Goal: Information Seeking & Learning: Learn about a topic

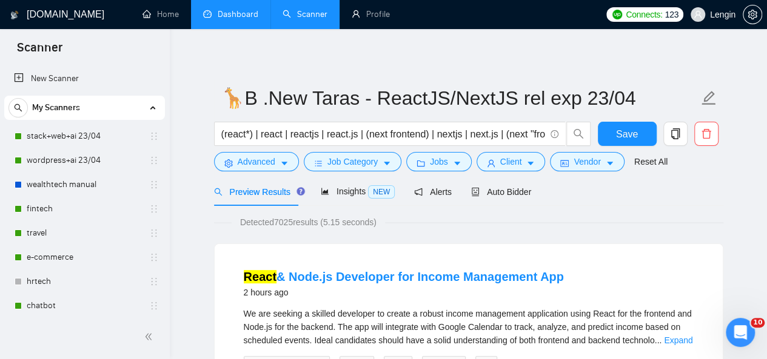
click at [225, 9] on link "Dashboard" at bounding box center [230, 14] width 55 height 10
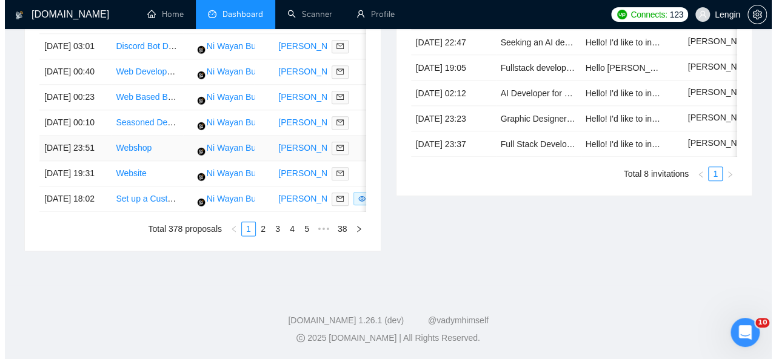
scroll to position [678, 0]
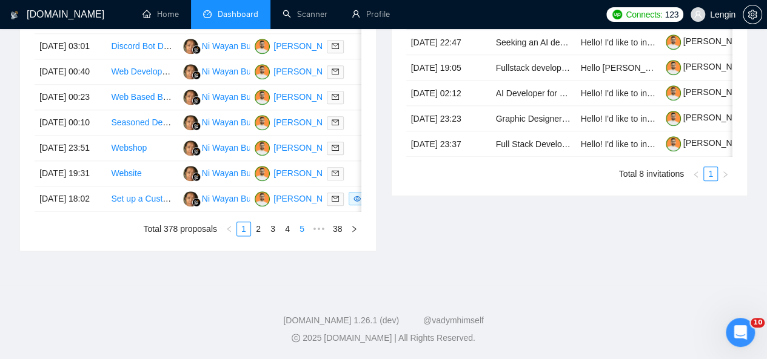
click at [301, 236] on link "5" at bounding box center [301, 228] width 13 height 13
click at [302, 236] on link "7" at bounding box center [301, 228] width 13 height 13
click at [172, 212] on td "Build responsive WordPress site with Booking/Payment functionality" at bounding box center [142, 199] width 72 height 25
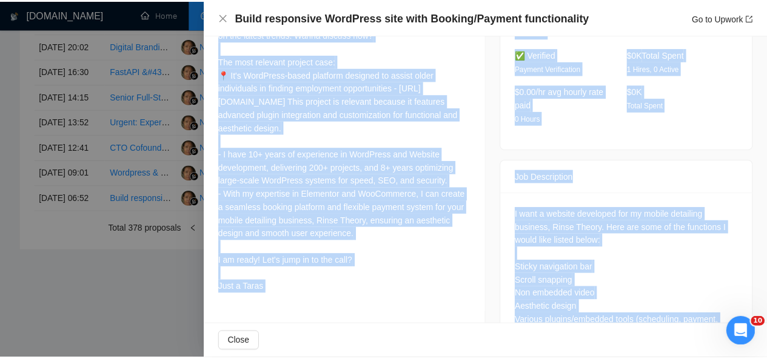
scroll to position [484, 0]
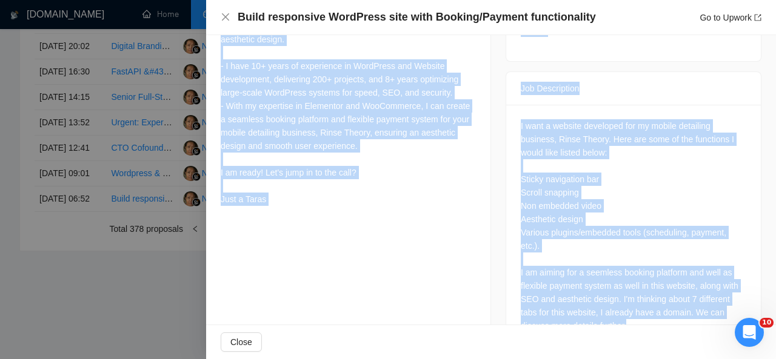
drag, startPoint x: 221, startPoint y: 59, endPoint x: 281, endPoint y: 213, distance: 165.0
click at [281, 206] on div "Hi 👋 I’ve built more than two dozen similar WordPress sites for clients in your…" at bounding box center [348, 59] width 255 height 293
copy div "Hi 👋 I’ve built more than two dozen similar WordPress sites for clients in your…"
click at [225, 19] on icon "close" at bounding box center [226, 17] width 10 height 10
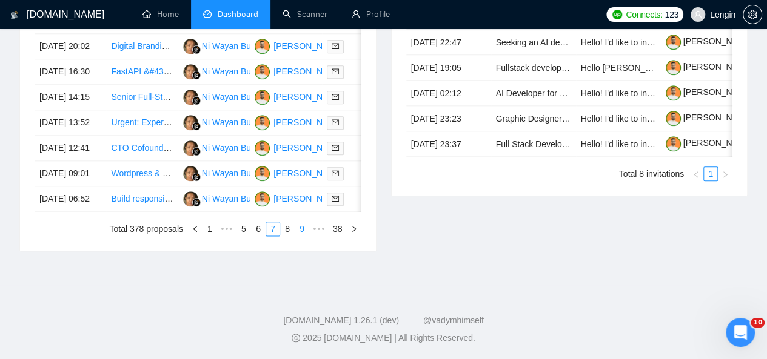
click at [302, 236] on link "9" at bounding box center [301, 228] width 13 height 13
click at [303, 236] on link "11" at bounding box center [300, 228] width 17 height 13
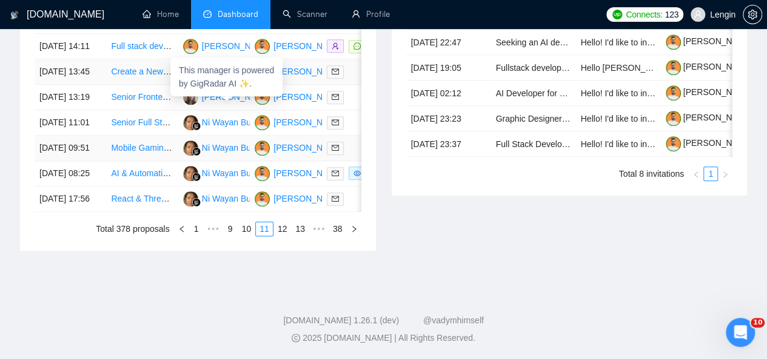
scroll to position [662, 0]
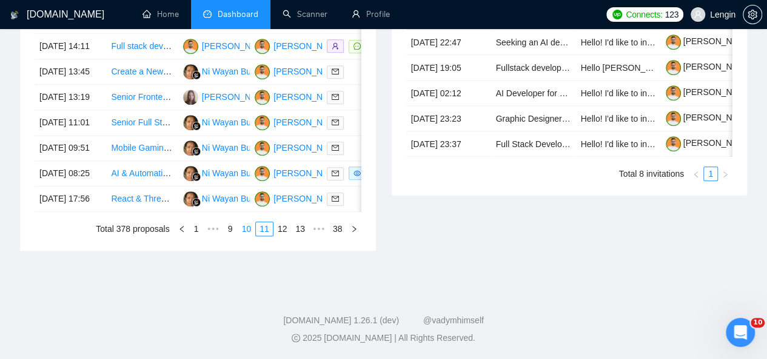
click at [255, 236] on link "10" at bounding box center [246, 228] width 17 height 13
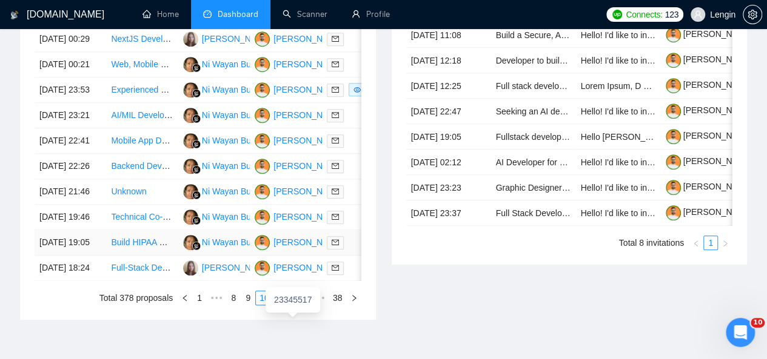
scroll to position [556, 0]
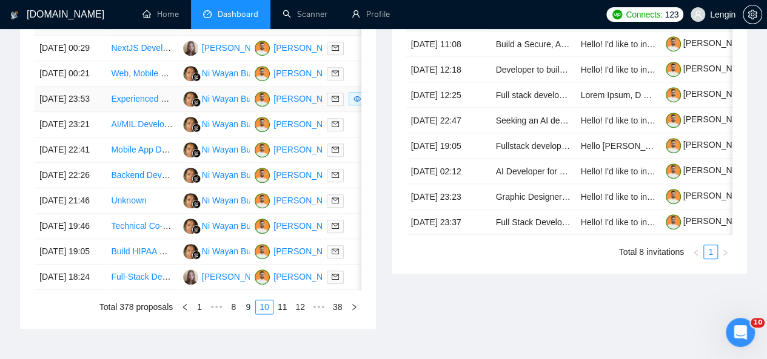
click at [170, 112] on td "Experienced Backend Dev for Marketplace" at bounding box center [142, 99] width 72 height 25
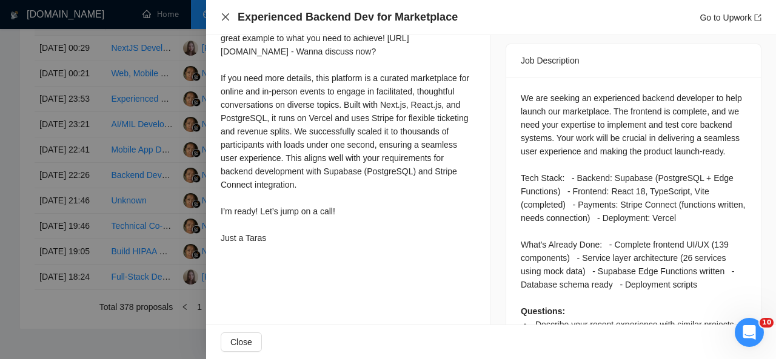
click at [224, 17] on icon "close" at bounding box center [226, 17] width 10 height 10
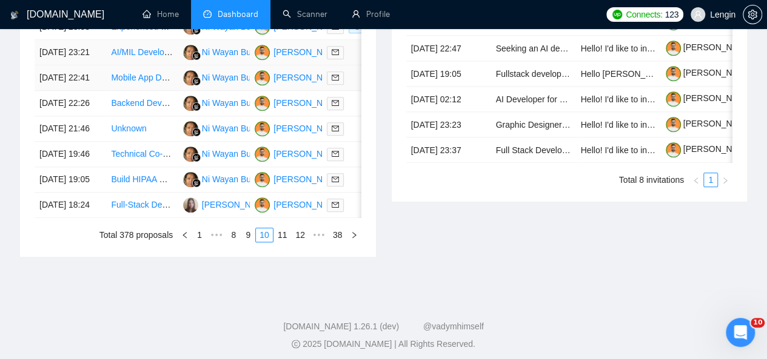
scroll to position [639, 0]
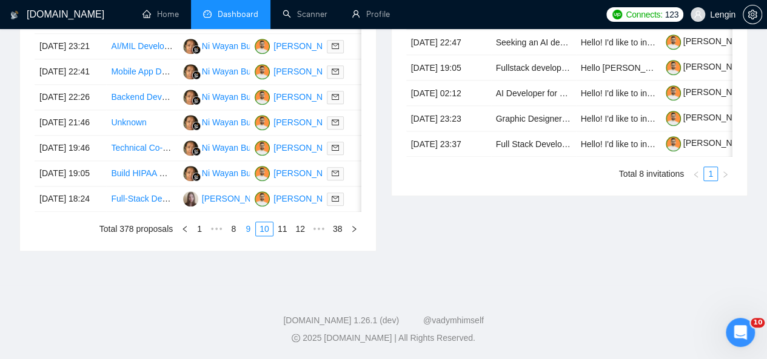
click at [253, 236] on link "9" at bounding box center [247, 228] width 13 height 13
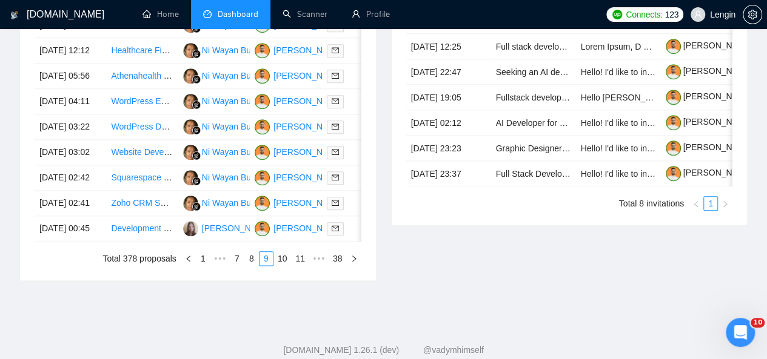
scroll to position [676, 0]
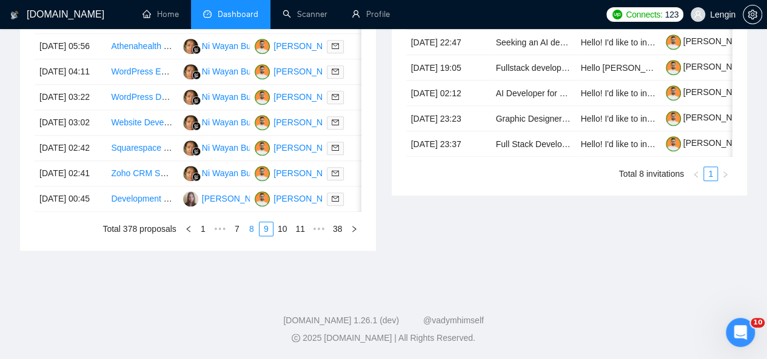
click at [252, 236] on link "8" at bounding box center [251, 228] width 13 height 13
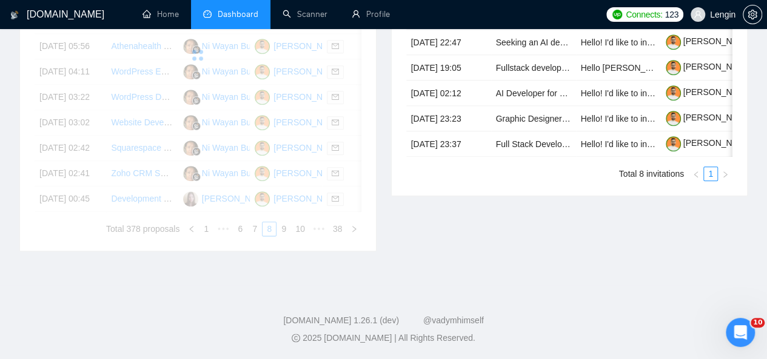
click at [411, 244] on div "Invitations 14 hours ago Date Title Invitation Letter Freelancer Status [DATE] …" at bounding box center [570, 66] width 372 height 372
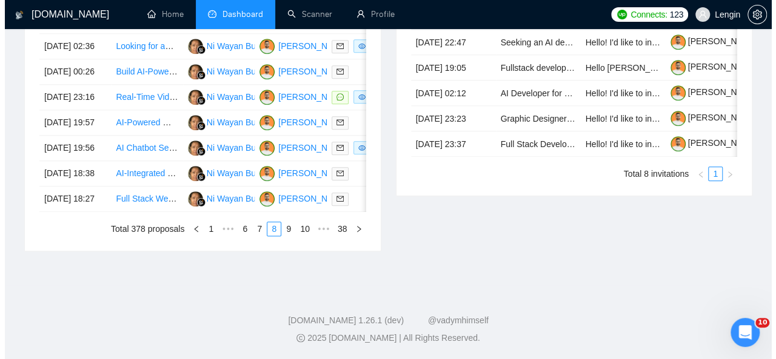
scroll to position [611, 0]
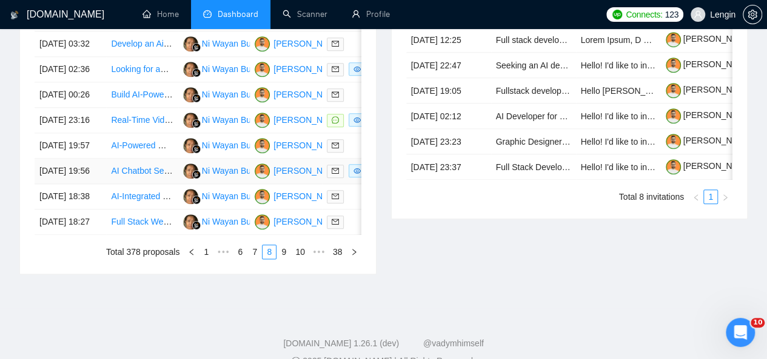
click at [150, 184] on td "AI Chatbot Setup for E-commerce Store" at bounding box center [142, 171] width 72 height 25
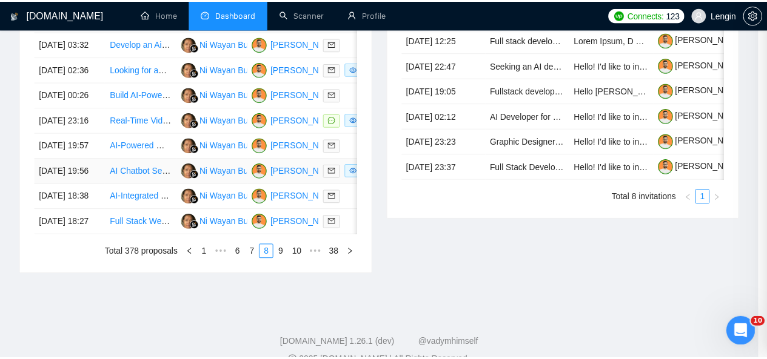
scroll to position [393, 0]
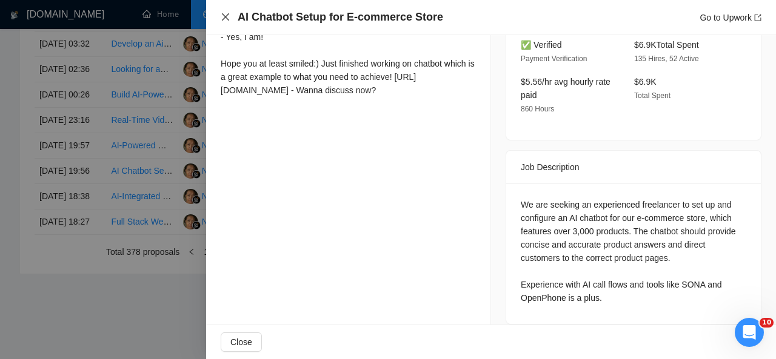
click at [224, 14] on icon "close" at bounding box center [226, 17] width 10 height 10
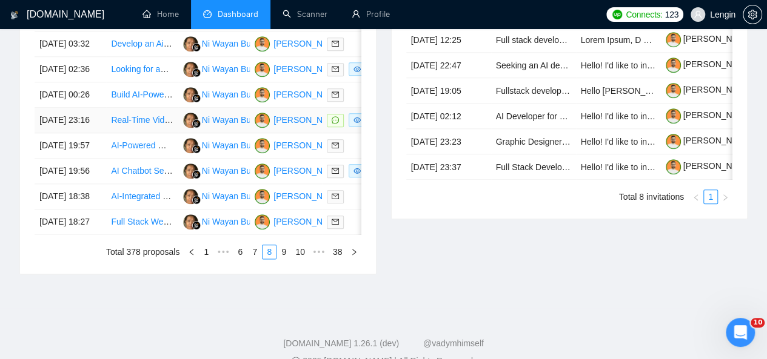
click at [172, 133] on td "Real-Time Video & Audio Stream Processing- Object Removal, Reconstruction, Nois…" at bounding box center [142, 120] width 72 height 25
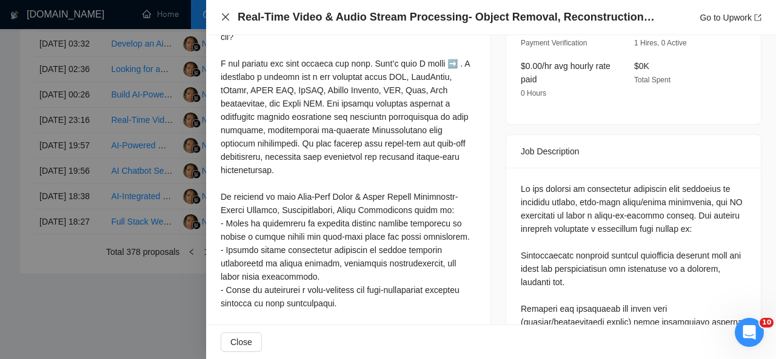
click at [222, 15] on icon "close" at bounding box center [226, 17] width 10 height 10
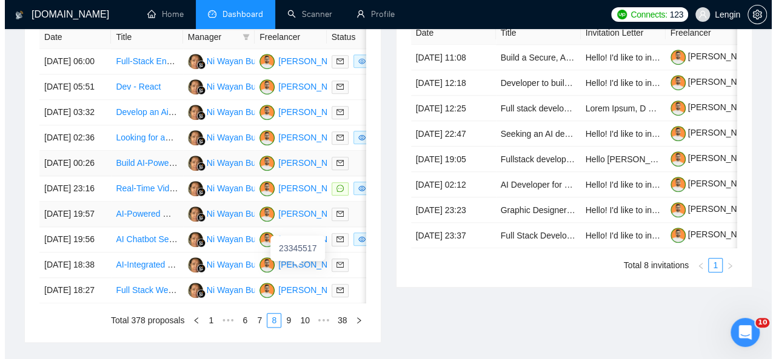
scroll to position [541, 0]
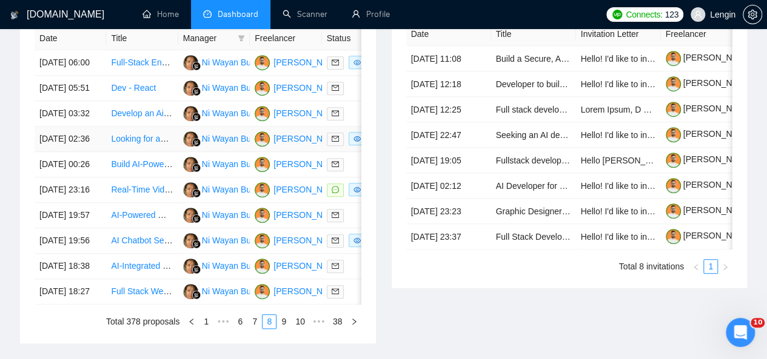
click at [178, 152] on td "Ni Wayan Budiarti" at bounding box center [214, 139] width 72 height 25
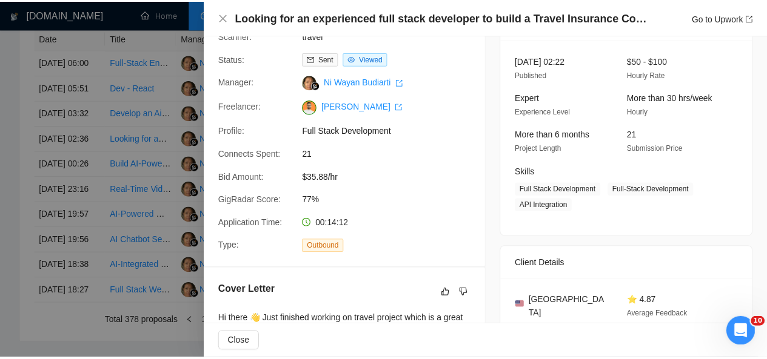
scroll to position [0, 0]
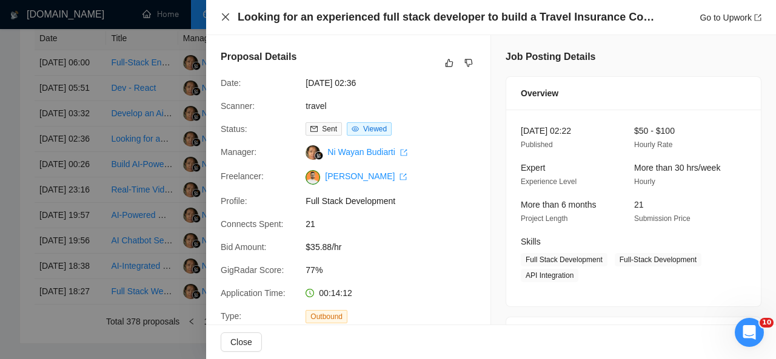
click at [227, 15] on icon "close" at bounding box center [226, 17] width 10 height 10
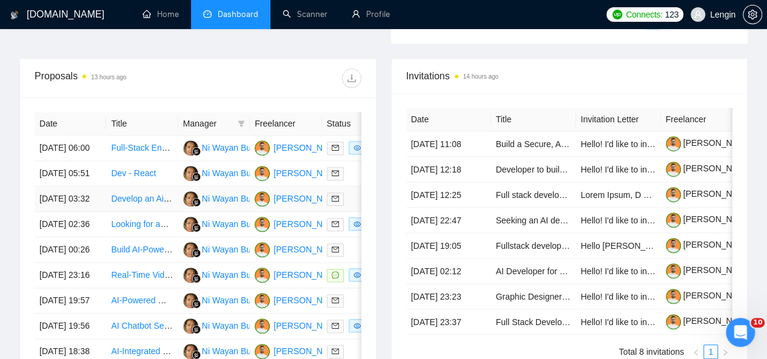
scroll to position [455, 0]
click at [165, 144] on td "Full-Stack Engineer" at bounding box center [142, 148] width 72 height 25
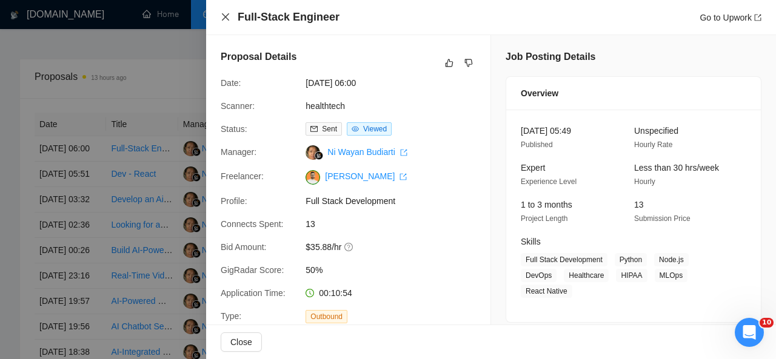
click at [221, 16] on icon "close" at bounding box center [226, 17] width 10 height 10
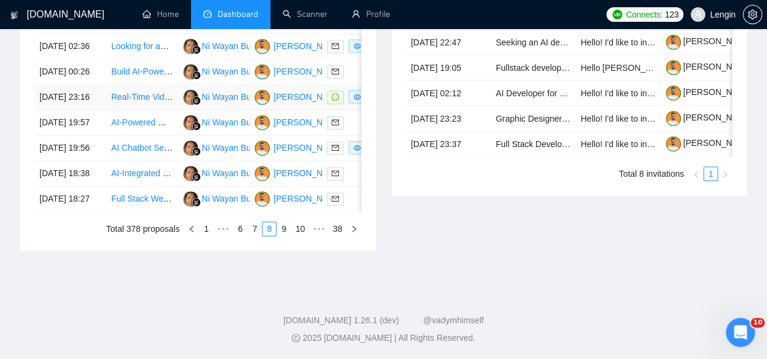
scroll to position [711, 0]
click at [261, 236] on link "7" at bounding box center [254, 228] width 13 height 13
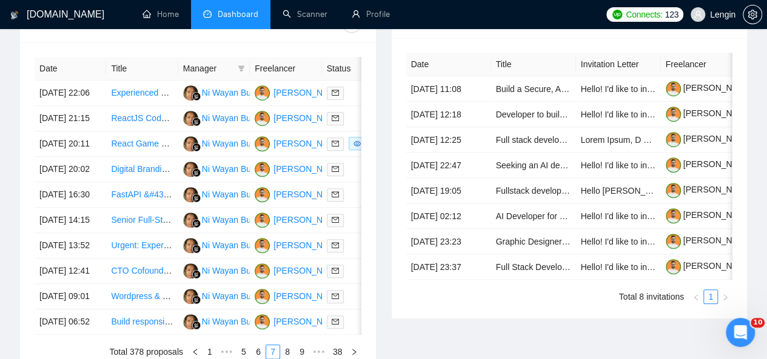
scroll to position [510, 0]
click at [168, 158] on td "React Game Developer for Football (Soccer) Mini Games" at bounding box center [142, 144] width 72 height 25
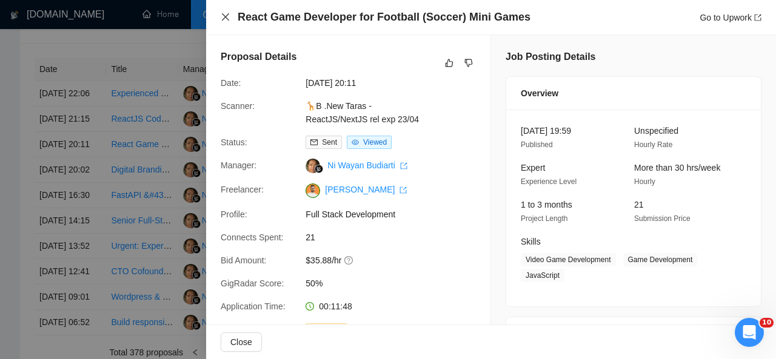
click at [225, 13] on icon "close" at bounding box center [226, 17] width 10 height 10
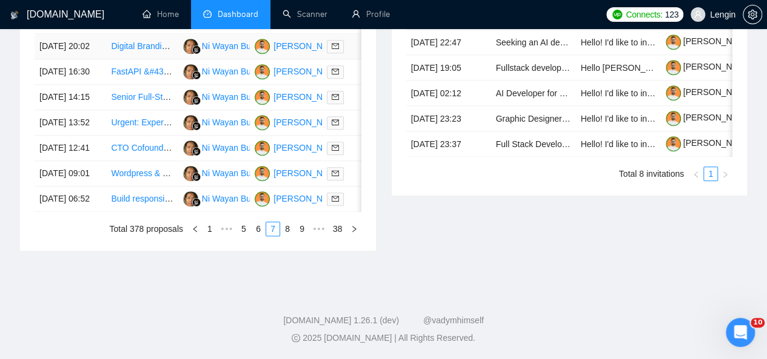
scroll to position [673, 0]
click at [257, 236] on link "6" at bounding box center [258, 228] width 13 height 13
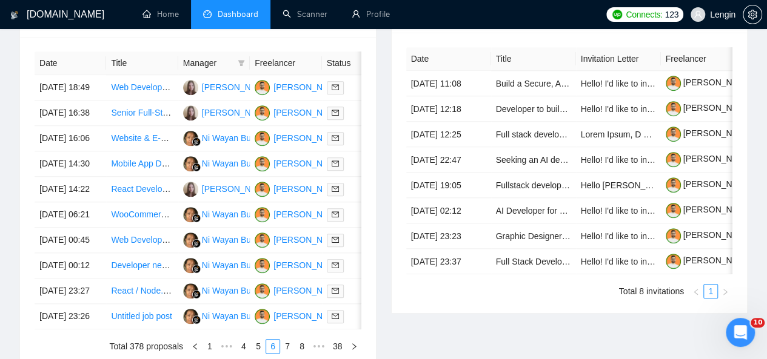
scroll to position [661, 0]
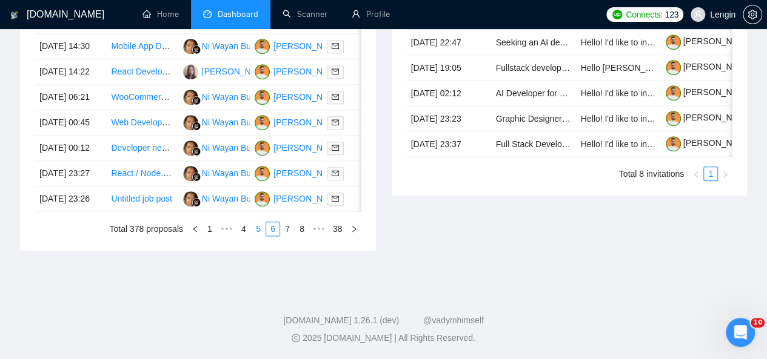
click at [257, 236] on link "5" at bounding box center [258, 228] width 13 height 13
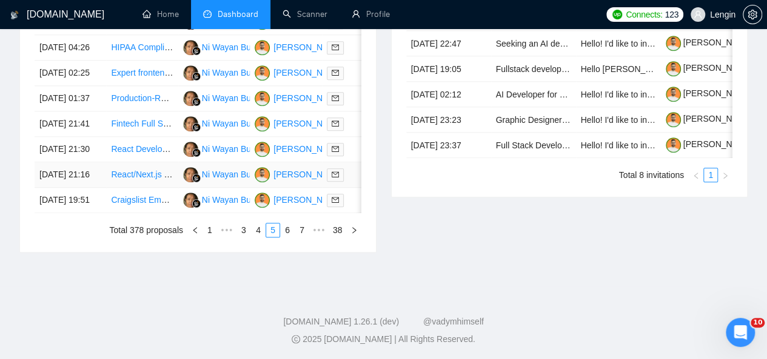
scroll to position [502, 0]
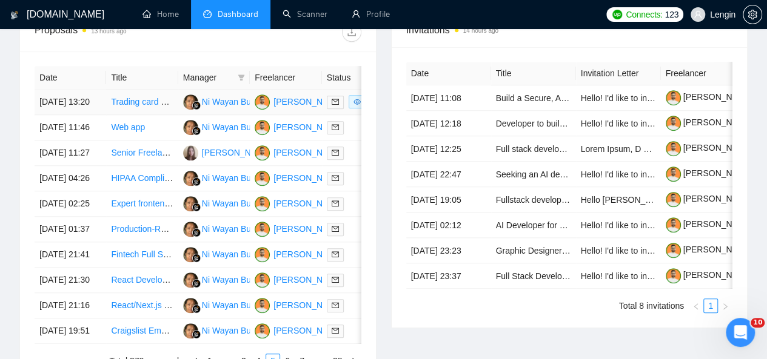
click at [157, 103] on td "Trading card game collection platform for collectors and players of [PERSON_NAM…" at bounding box center [142, 102] width 72 height 25
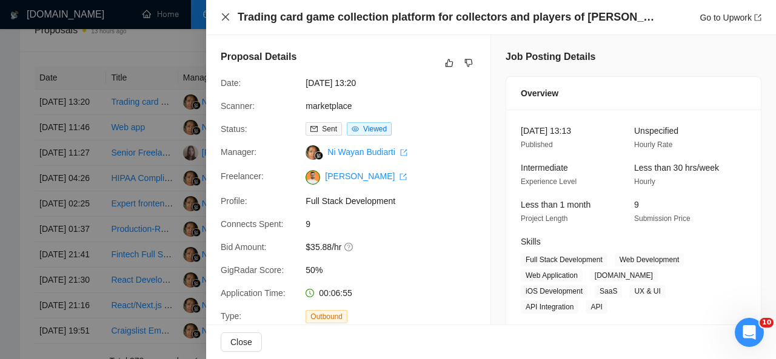
click at [221, 19] on icon "close" at bounding box center [226, 17] width 10 height 10
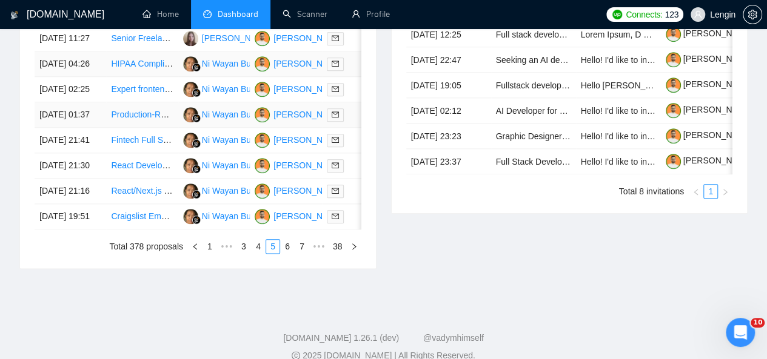
scroll to position [621, 0]
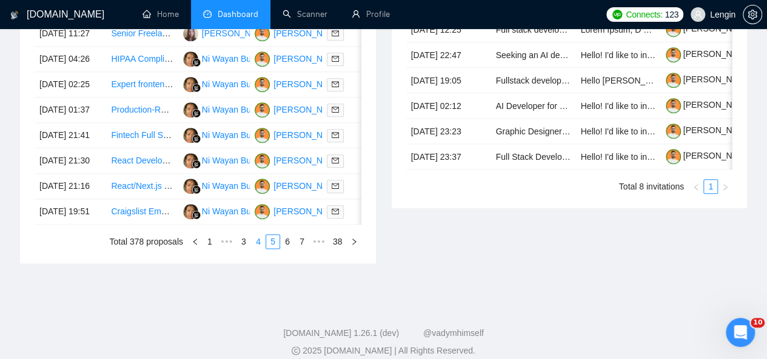
click at [263, 248] on link "4" at bounding box center [258, 241] width 13 height 13
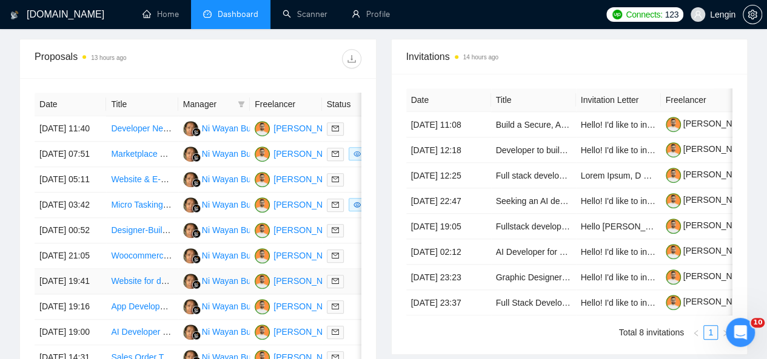
scroll to position [461, 0]
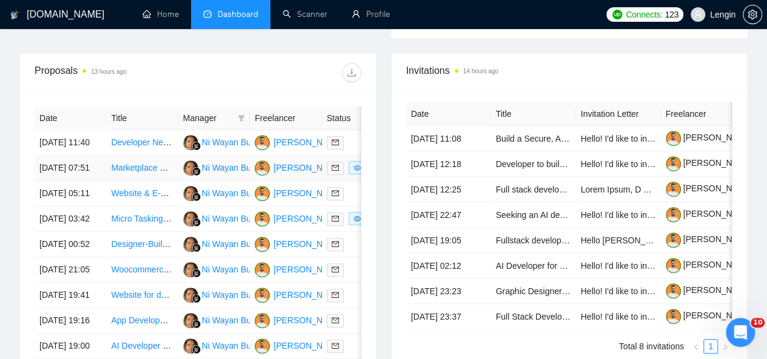
click at [157, 180] on td "Marketplace web app" at bounding box center [142, 168] width 72 height 25
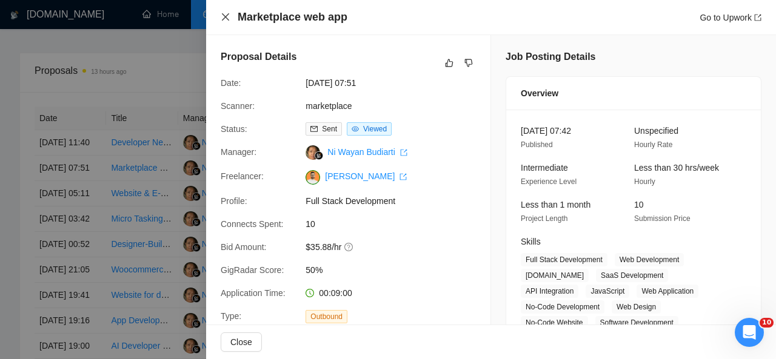
click at [223, 19] on icon "close" at bounding box center [225, 16] width 7 height 7
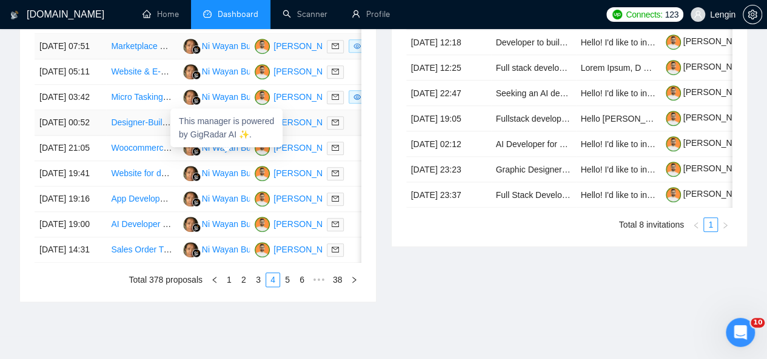
scroll to position [717, 0]
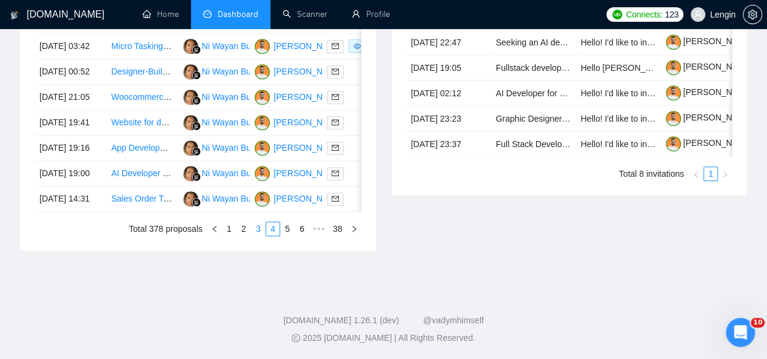
click at [259, 236] on link "3" at bounding box center [258, 228] width 13 height 13
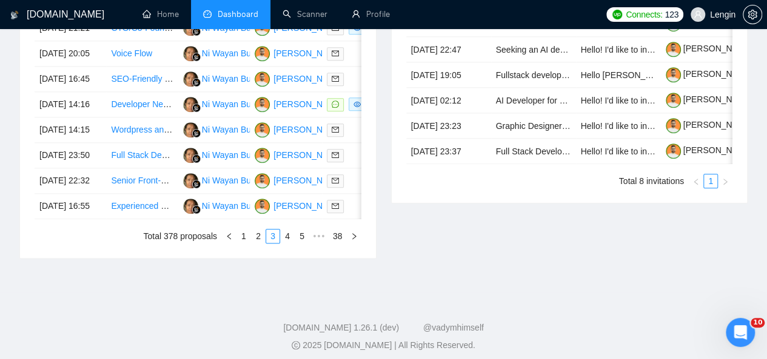
scroll to position [622, 0]
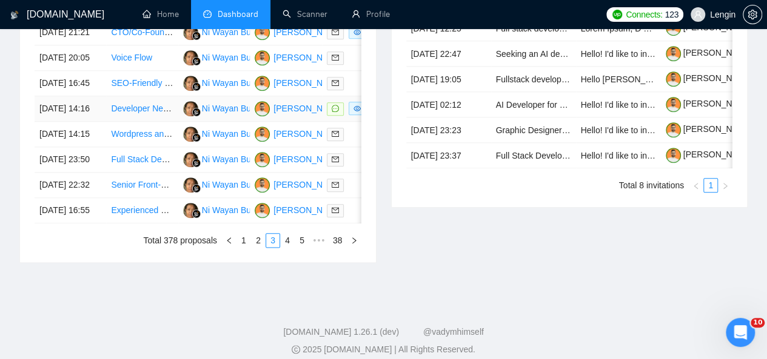
click at [162, 122] on td "Developer Needed for Below-Market Car Alert Bot" at bounding box center [142, 108] width 72 height 25
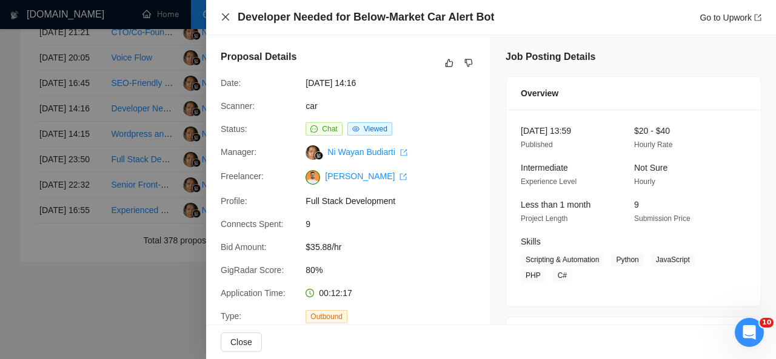
click at [227, 18] on icon "close" at bounding box center [226, 17] width 10 height 10
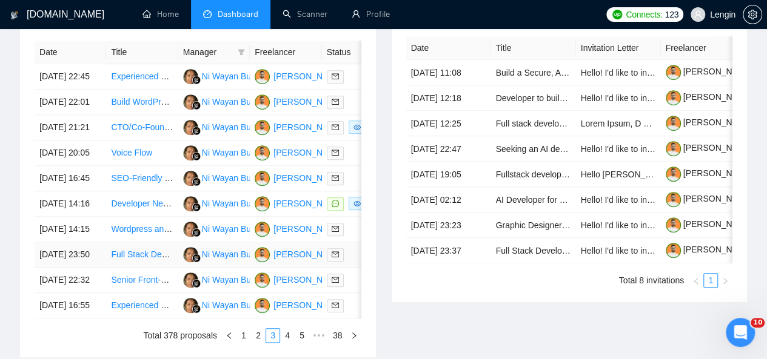
scroll to position [526, 0]
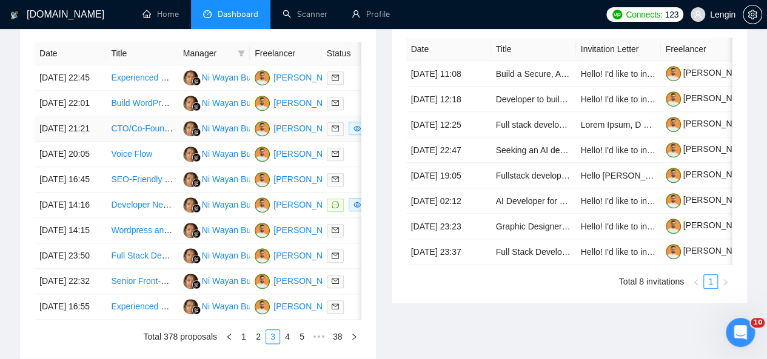
click at [138, 142] on td "CTO/Co-Founder for Health-Tech Startup" at bounding box center [142, 128] width 72 height 25
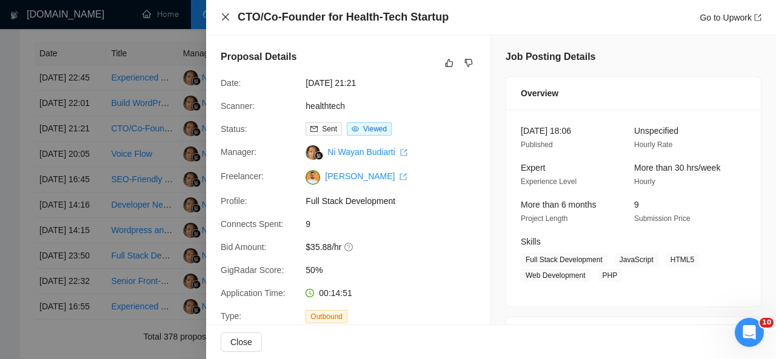
click at [223, 14] on icon "close" at bounding box center [226, 17] width 10 height 10
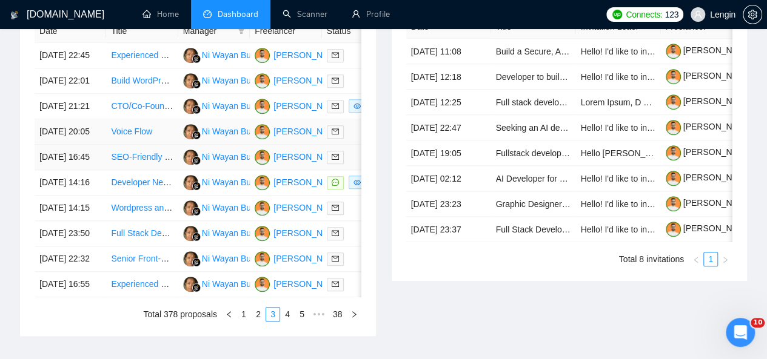
scroll to position [628, 0]
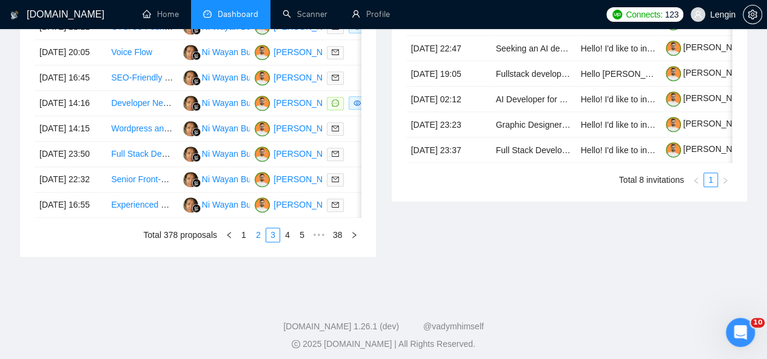
click at [258, 242] on link "2" at bounding box center [258, 234] width 13 height 13
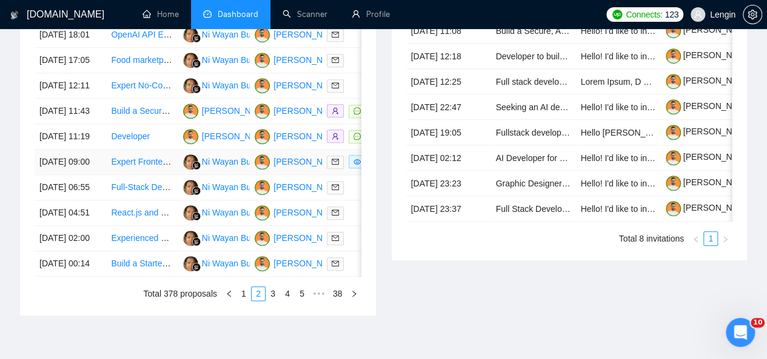
scroll to position [654, 0]
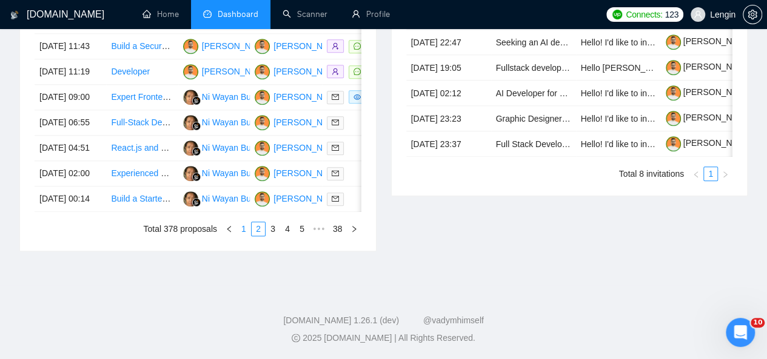
click at [246, 236] on link "1" at bounding box center [243, 228] width 13 height 13
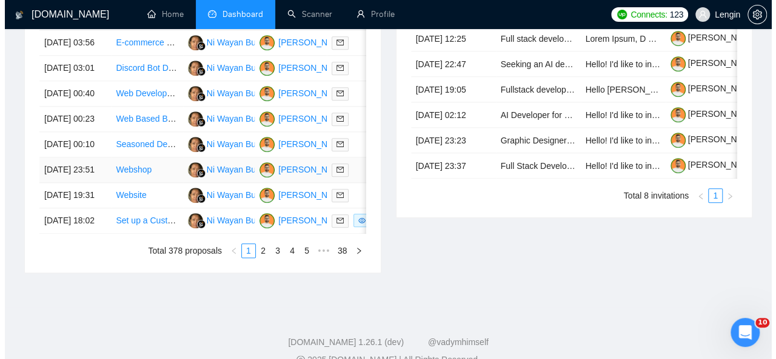
scroll to position [670, 0]
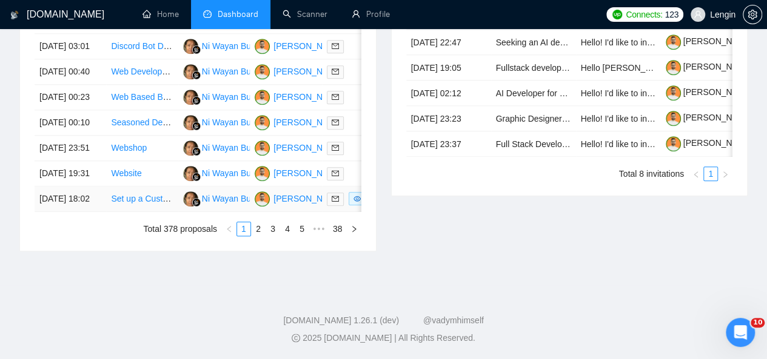
click at [150, 212] on td "Set up a Customizable Agreement via WordPress" at bounding box center [142, 199] width 72 height 25
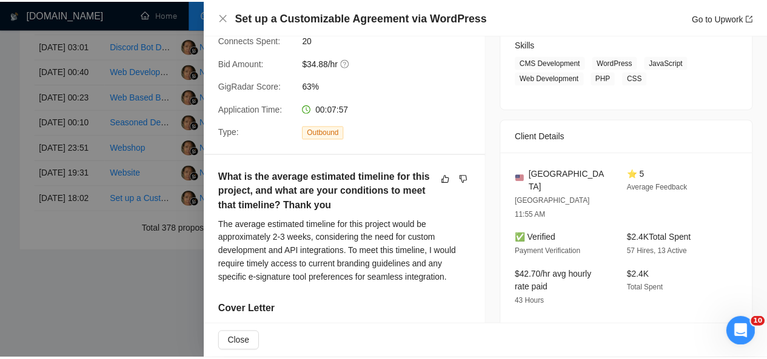
scroll to position [0, 0]
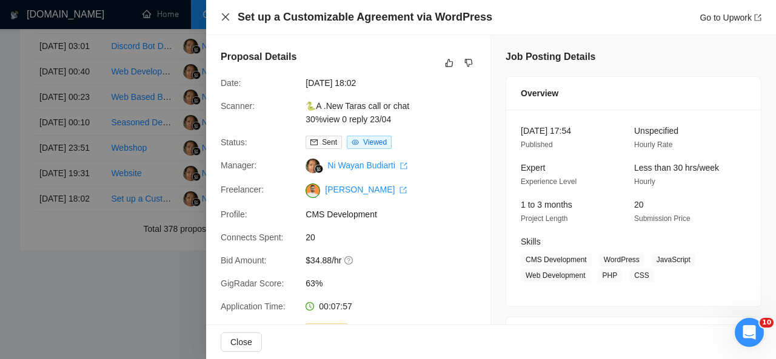
click at [226, 15] on icon "close" at bounding box center [226, 17] width 10 height 10
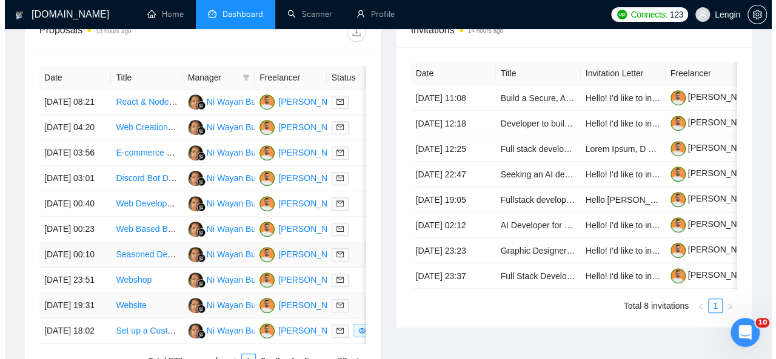
scroll to position [498, 0]
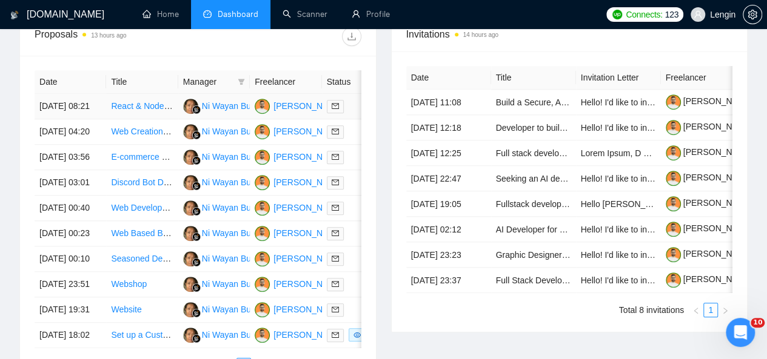
click at [149, 104] on td "React & Node.js Developer for Income Management App" at bounding box center [142, 106] width 72 height 25
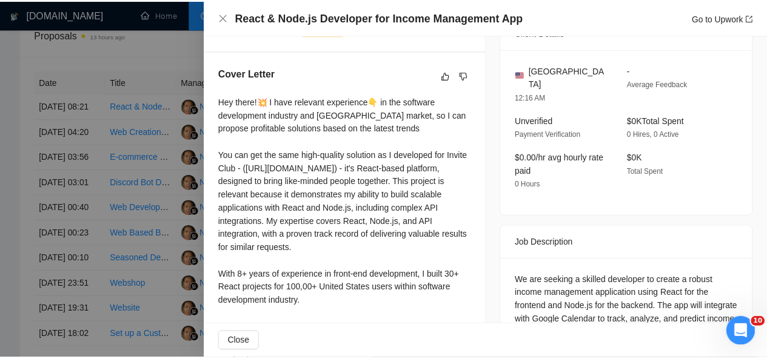
scroll to position [404, 0]
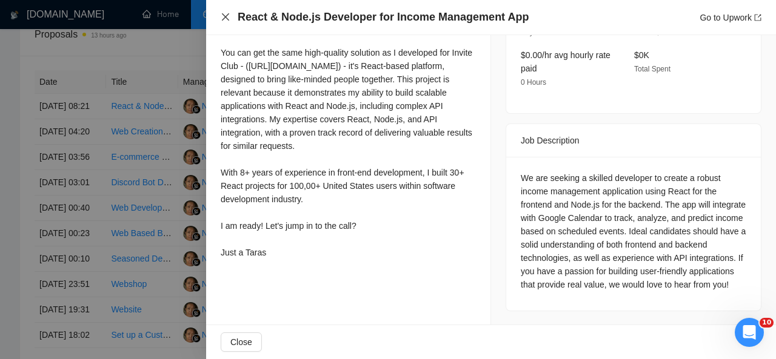
click at [224, 16] on icon "close" at bounding box center [225, 16] width 7 height 7
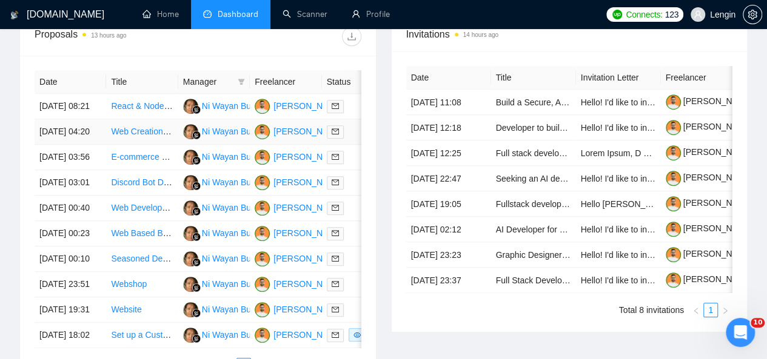
click at [145, 140] on td "Web Creation and app Development" at bounding box center [142, 131] width 72 height 25
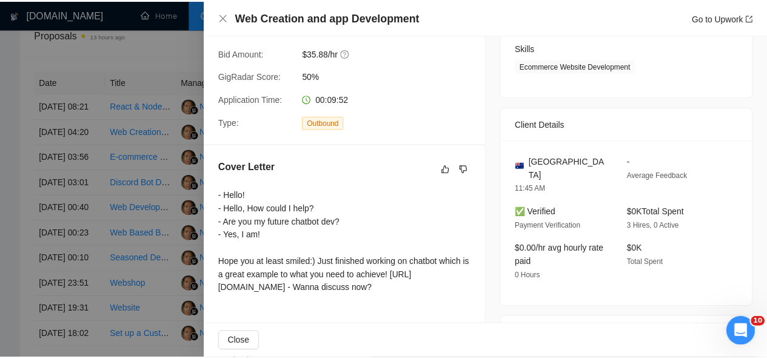
scroll to position [192, 0]
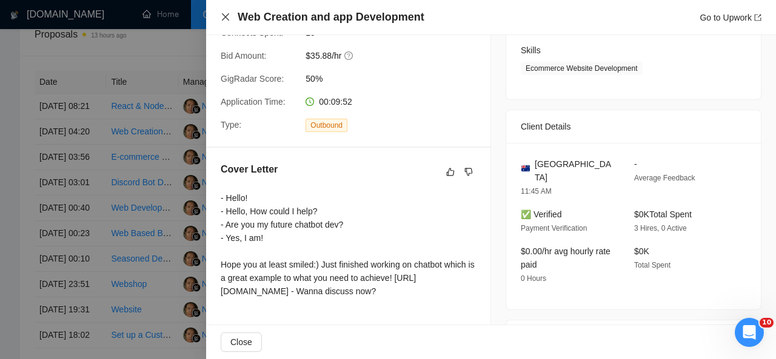
click at [224, 18] on icon "close" at bounding box center [225, 16] width 7 height 7
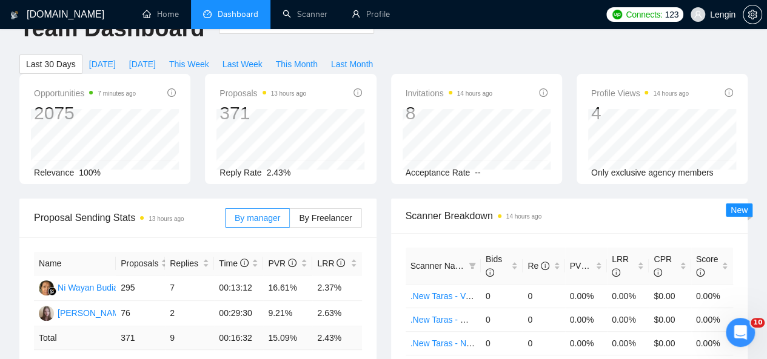
scroll to position [0, 0]
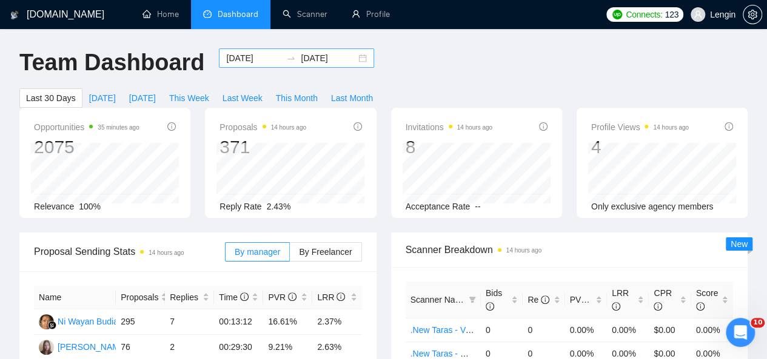
click at [353, 58] on div "[DATE] [DATE]" at bounding box center [296, 57] width 155 height 19
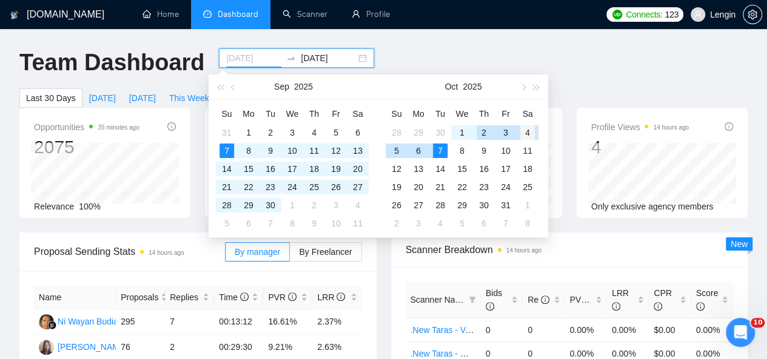
type input "[DATE]"
click at [522, 136] on div "4" at bounding box center [527, 132] width 15 height 15
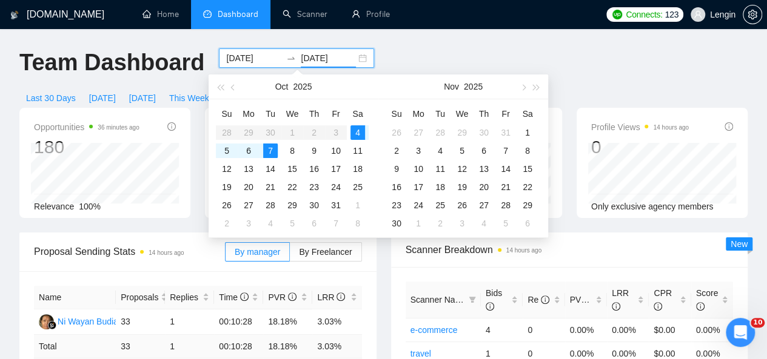
click at [248, 133] on table "Su Mo Tu We Th Fr Sa 28 29 30 1 2 3 4 5 6 7 8 9 10 11 12 13 14 15 16 17 18 19 2…" at bounding box center [292, 168] width 153 height 128
click at [232, 87] on span "button" at bounding box center [234, 87] width 6 height 6
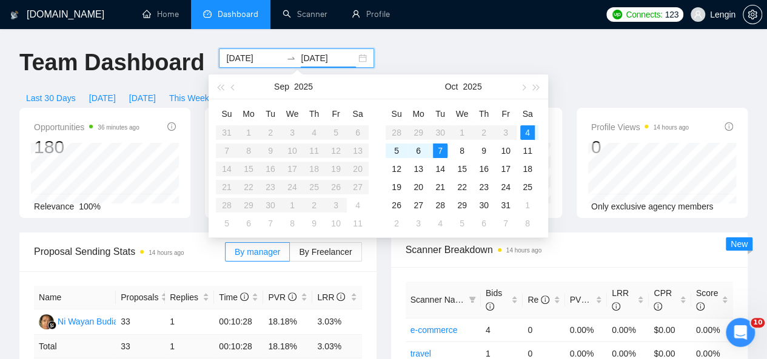
click at [415, 129] on table "Su Mo Tu We Th Fr Sa 28 29 30 1 2 3 4 5 6 7 8 9 10 11 12 13 14 15 16 17 18 19 2…" at bounding box center [461, 168] width 153 height 128
type input "[DATE]"
drag, startPoint x: 528, startPoint y: 133, endPoint x: 420, endPoint y: 133, distance: 108.5
click at [420, 133] on table "Su Mo Tu We Th Fr Sa 28 29 30 1 2 3 4 5 6 7 8 9 10 11 12 13 14 15 16 17 18 19 2…" at bounding box center [461, 168] width 153 height 128
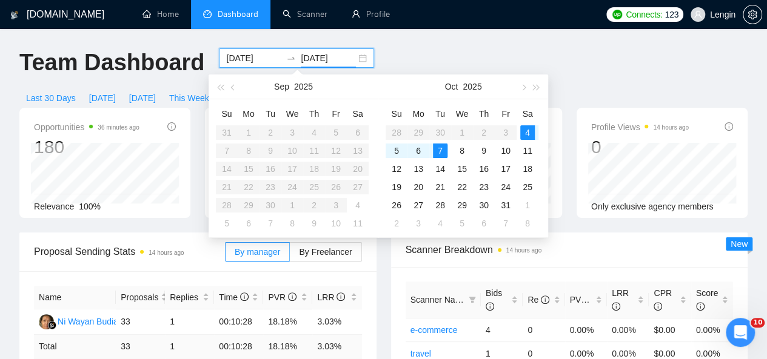
click at [420, 133] on table "Su Mo Tu We Th Fr Sa 28 29 30 1 2 3 4 5 6 7 8 9 10 11 12 13 14 15 16 17 18 19 2…" at bounding box center [461, 168] width 153 height 128
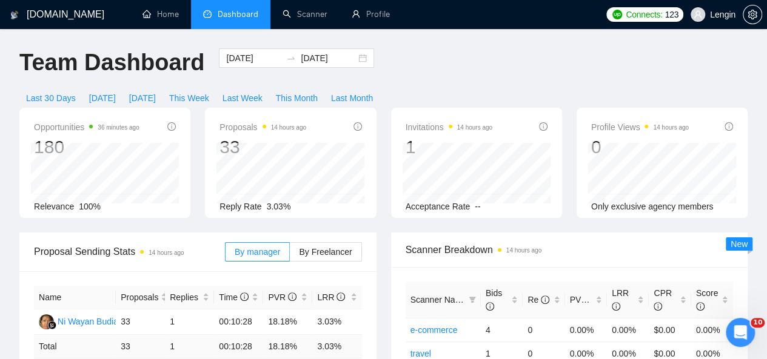
click at [367, 72] on body "[DOMAIN_NAME] Home Dashboard Scanner Profile Connects: 123 Lengin Team Dashboar…" at bounding box center [383, 179] width 767 height 359
click at [352, 59] on div "[DATE] [DATE]" at bounding box center [296, 57] width 155 height 19
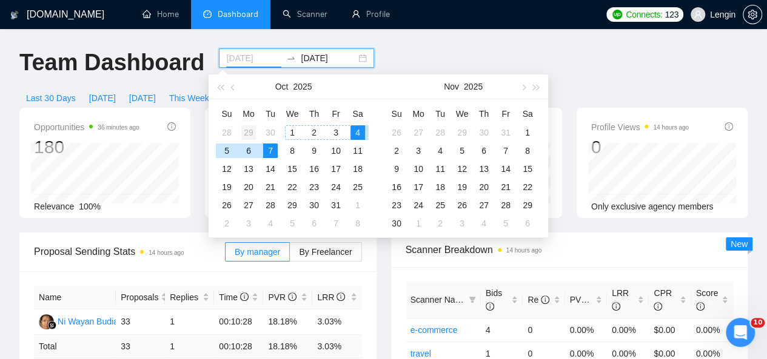
type input "[DATE]"
click at [251, 133] on div "29" at bounding box center [248, 132] width 15 height 15
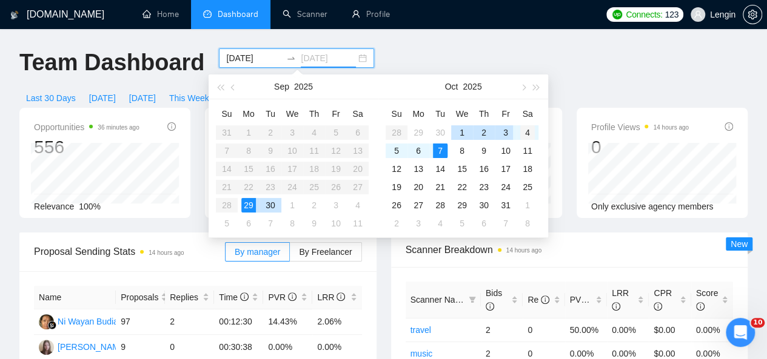
type input "[DATE]"
click at [528, 130] on div "4" at bounding box center [527, 132] width 15 height 15
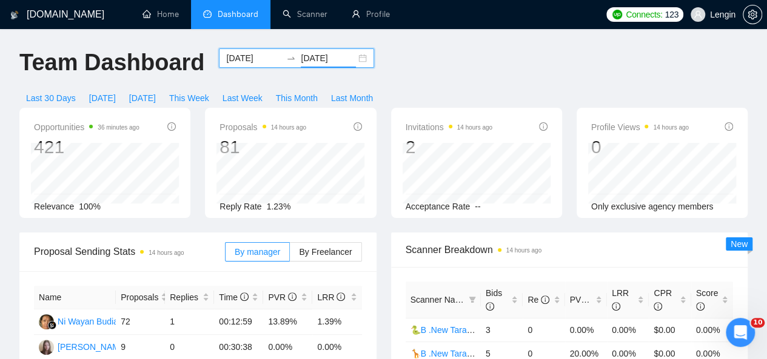
click at [355, 58] on div "[DATE] [DATE]" at bounding box center [296, 57] width 155 height 19
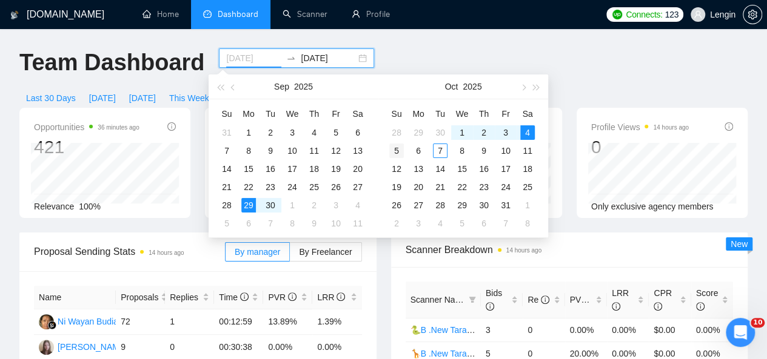
type input "[DATE]"
click at [402, 150] on div "5" at bounding box center [396, 151] width 15 height 15
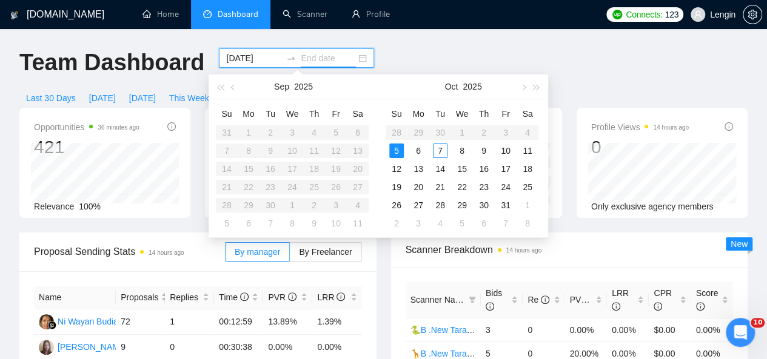
type input "[DATE]"
click at [414, 135] on table "Su Mo Tu We Th Fr Sa 28 29 30 1 2 3 4 5 6 7 8 9 10 11 12 13 14 15 16 17 18 19 2…" at bounding box center [461, 168] width 153 height 128
type input "[DATE]"
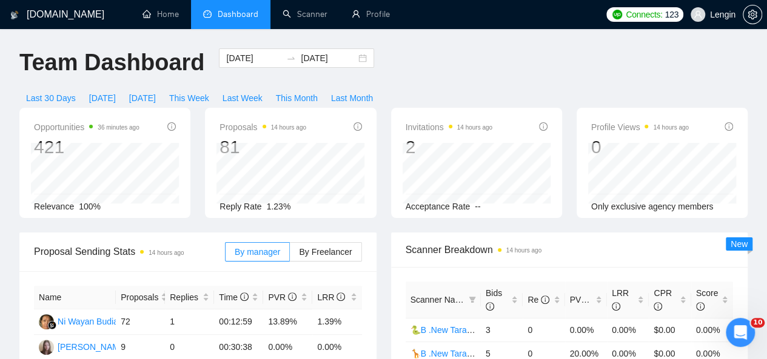
click at [374, 88] on div "Last 30 Days [DATE] [DATE] This Week Last Week This Month Last Month" at bounding box center [199, 97] width 375 height 19
click at [347, 53] on div "[DATE] [DATE]" at bounding box center [296, 57] width 155 height 19
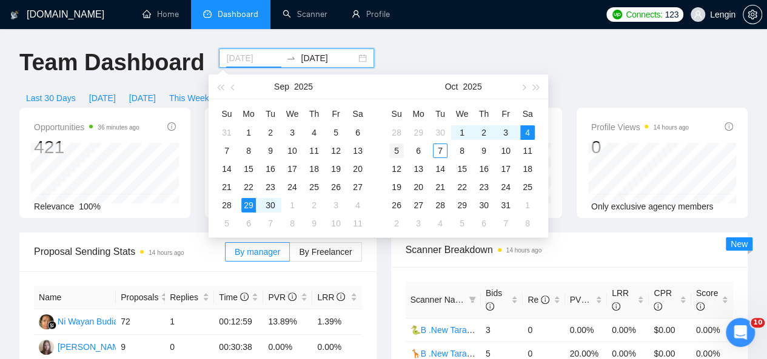
type input "[DATE]"
drag, startPoint x: 525, startPoint y: 134, endPoint x: 399, endPoint y: 153, distance: 126.9
click at [399, 153] on tbody "28 29 30 1 2 3 4 5 6 7 8 9 10 11 12 13 14 15 16 17 18 19 20 21 22 23 24 25 26 2…" at bounding box center [461, 178] width 153 height 109
click at [399, 153] on div "5" at bounding box center [396, 151] width 15 height 15
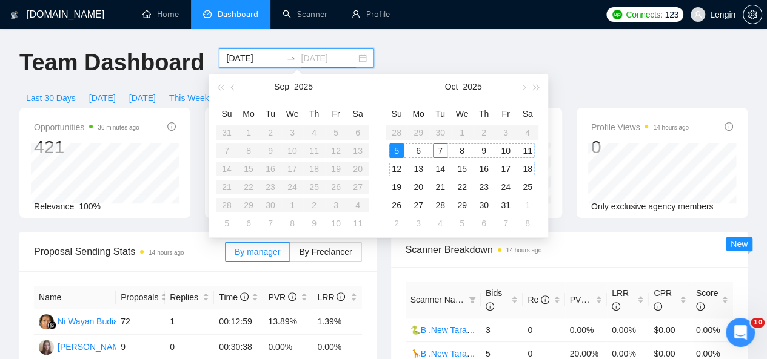
type input "[DATE]"
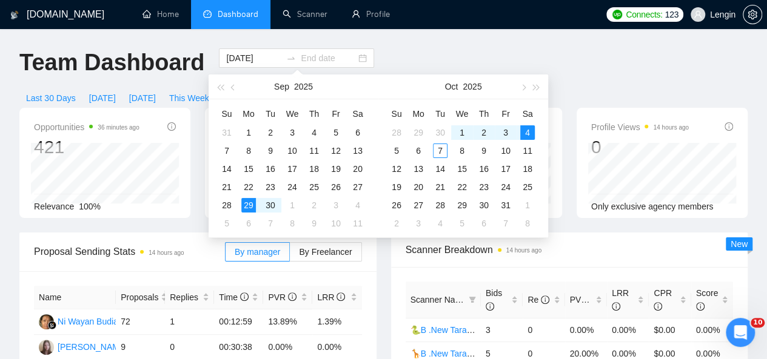
type input "[DATE]"
click at [562, 242] on span "Scanner Breakdown 14 hours ago" at bounding box center [569, 249] width 328 height 15
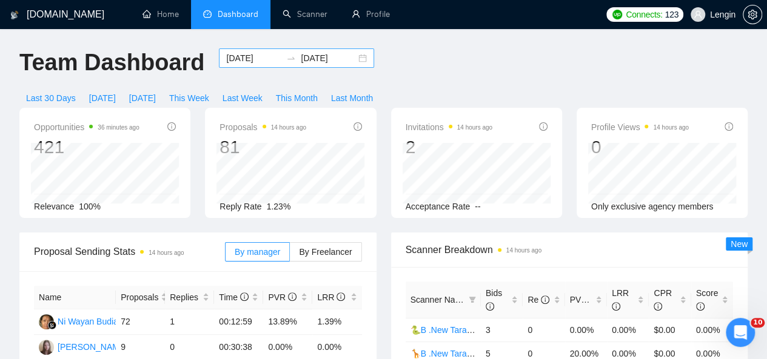
click at [352, 64] on div "[DATE] [DATE]" at bounding box center [296, 57] width 155 height 19
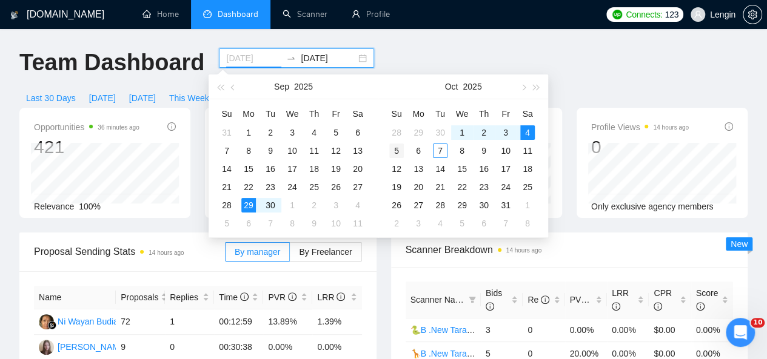
type input "[DATE]"
click at [398, 153] on div "5" at bounding box center [396, 151] width 15 height 15
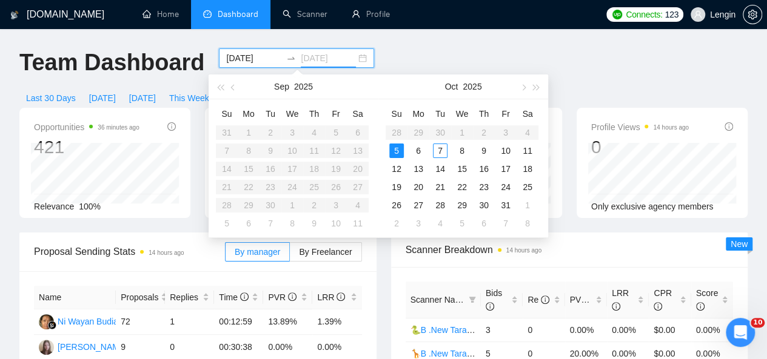
drag, startPoint x: 420, startPoint y: 130, endPoint x: 400, endPoint y: 145, distance: 24.7
click at [400, 145] on table "Su Mo Tu We Th Fr Sa 28 29 30 1 2 3 4 5 6 7 8 9 10 11 12 13 14 15 16 17 18 19 2…" at bounding box center [461, 168] width 153 height 128
click at [400, 145] on div "5" at bounding box center [396, 151] width 15 height 15
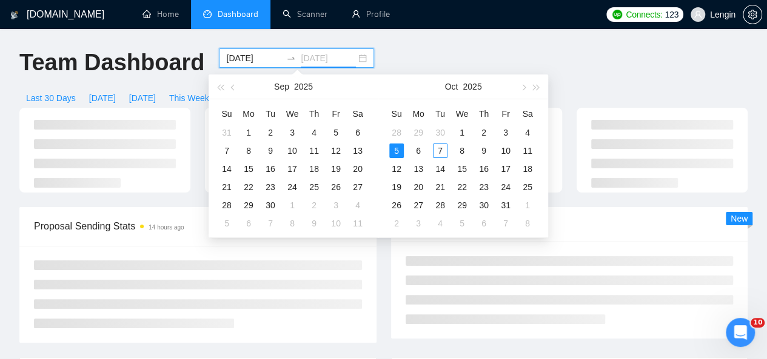
type input "[DATE]"
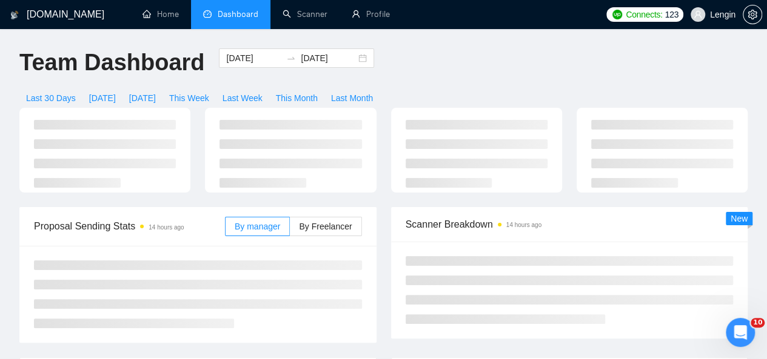
click at [416, 135] on ul at bounding box center [476, 154] width 142 height 68
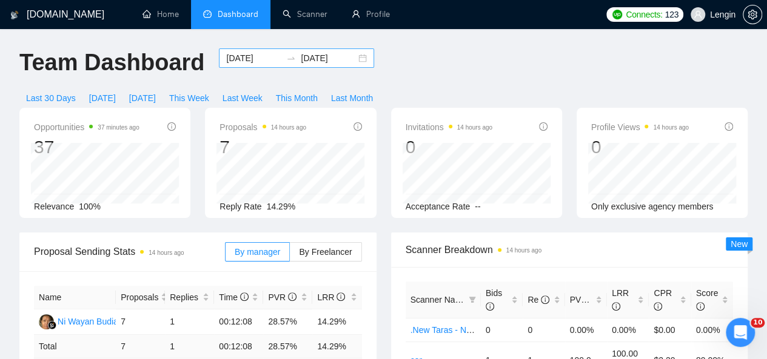
click at [352, 54] on div "[DATE] [DATE]" at bounding box center [296, 57] width 155 height 19
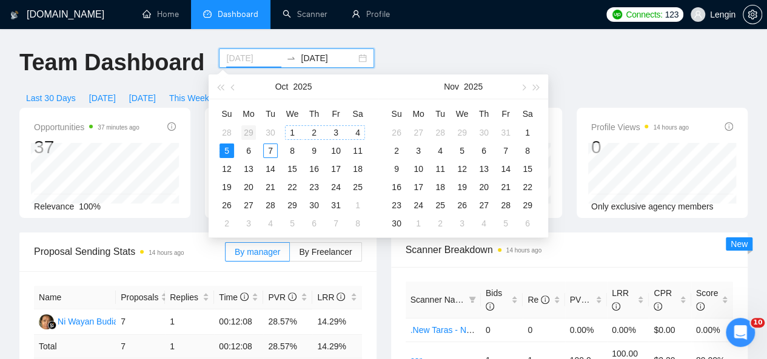
type input "[DATE]"
click at [245, 133] on div "29" at bounding box center [248, 132] width 15 height 15
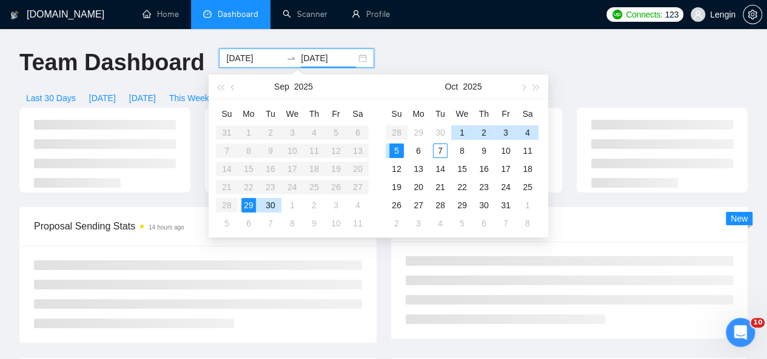
type input "[DATE]"
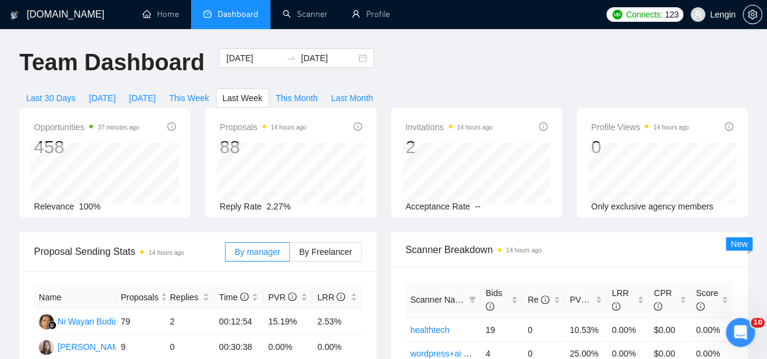
click at [388, 276] on div "Scanner Breakdown 14 hours ago Scanner Name Bids Re PVR LRR CPR Score healthtec…" at bounding box center [570, 366] width 372 height 267
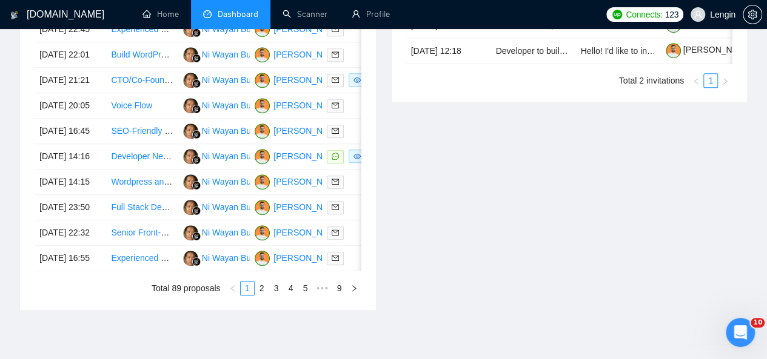
scroll to position [679, 0]
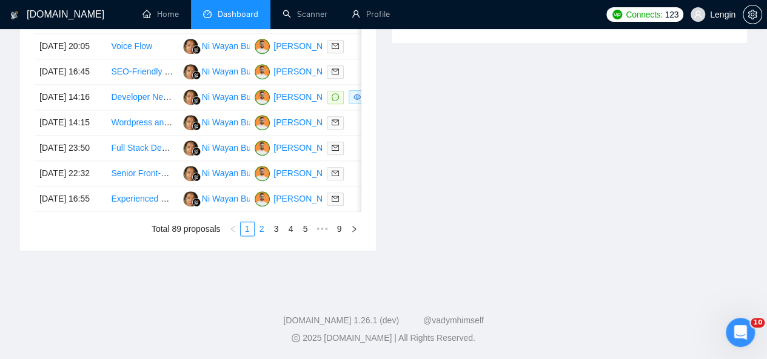
click at [265, 236] on link "2" at bounding box center [261, 228] width 13 height 13
click at [339, 236] on link "9" at bounding box center [339, 228] width 13 height 13
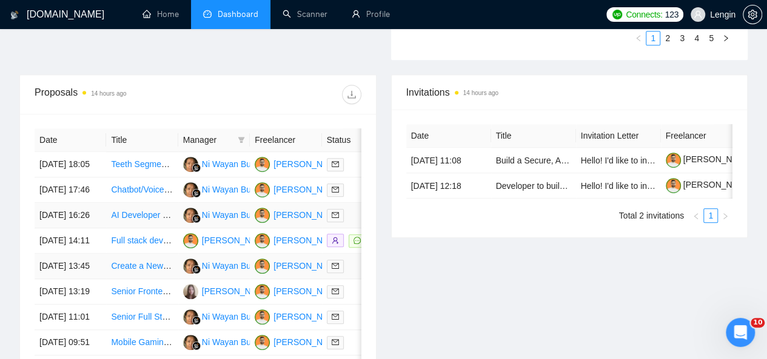
scroll to position [439, 0]
click at [162, 198] on td "Chatbot/Voicebot Developer for Multi-User Group Project" at bounding box center [142, 190] width 72 height 25
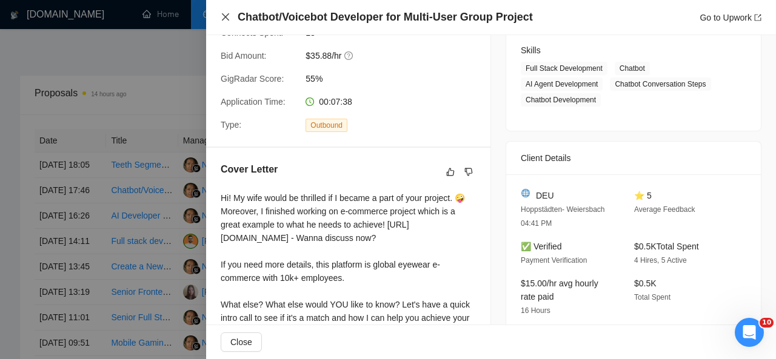
click at [223, 16] on icon "close" at bounding box center [226, 17] width 10 height 10
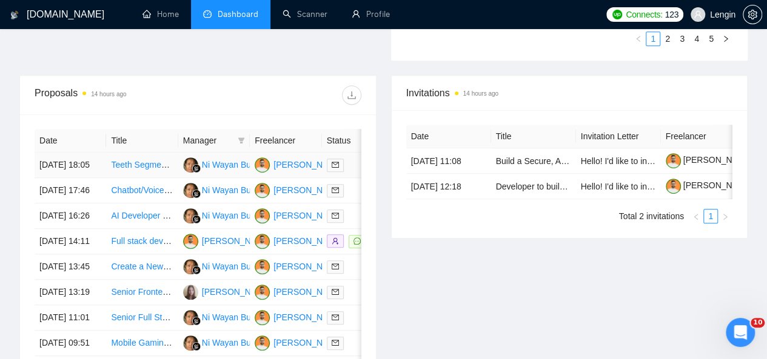
click at [162, 162] on td "Teeth Segmentation Application Development" at bounding box center [142, 165] width 72 height 25
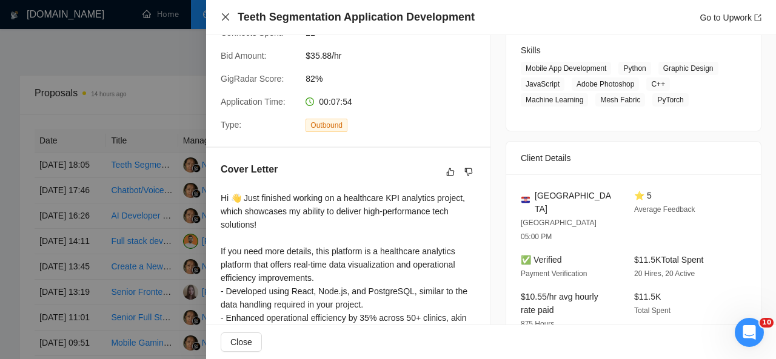
click at [224, 17] on icon "close" at bounding box center [226, 17] width 10 height 10
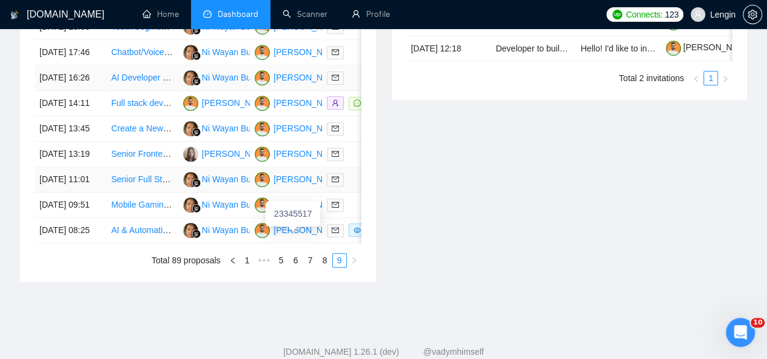
scroll to position [667, 0]
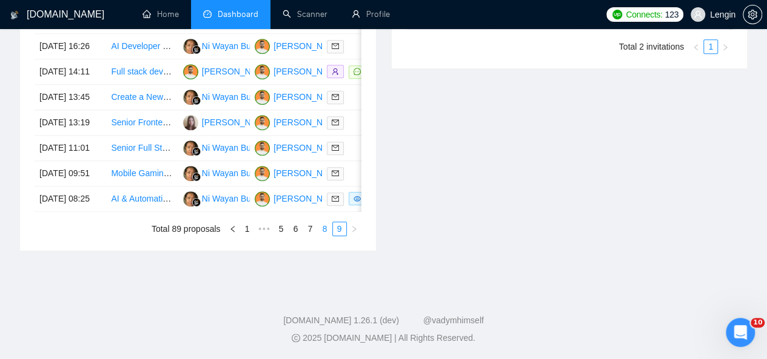
click at [325, 236] on link "8" at bounding box center [324, 228] width 13 height 13
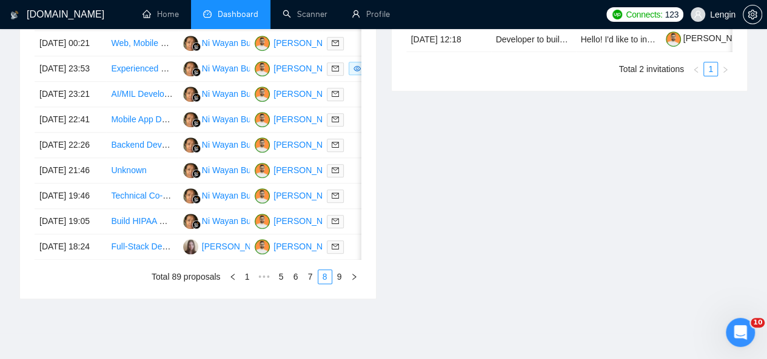
scroll to position [584, 0]
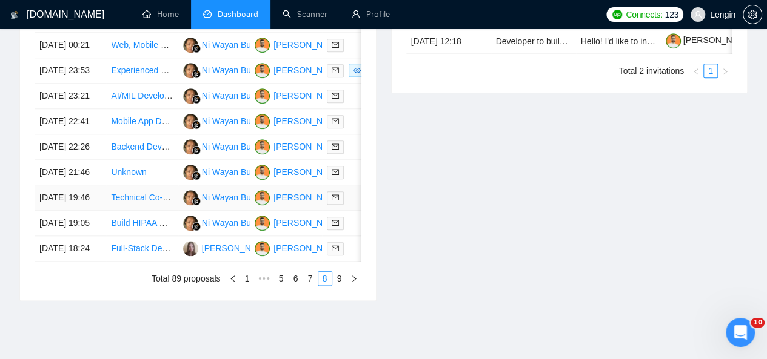
click at [141, 211] on td "Technical Co-Founder for Healthcare SaaS Platform" at bounding box center [142, 197] width 72 height 25
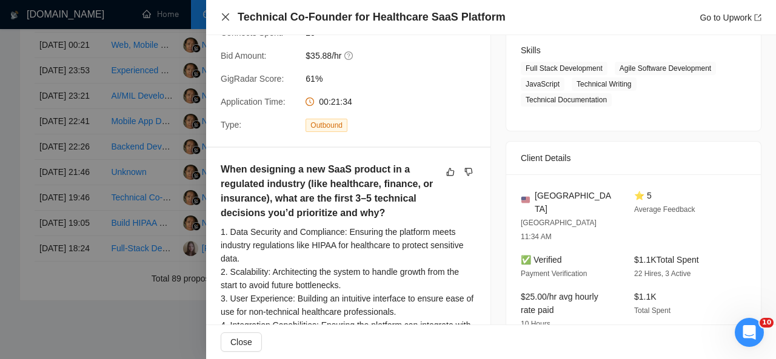
click at [227, 18] on icon "close" at bounding box center [226, 17] width 10 height 10
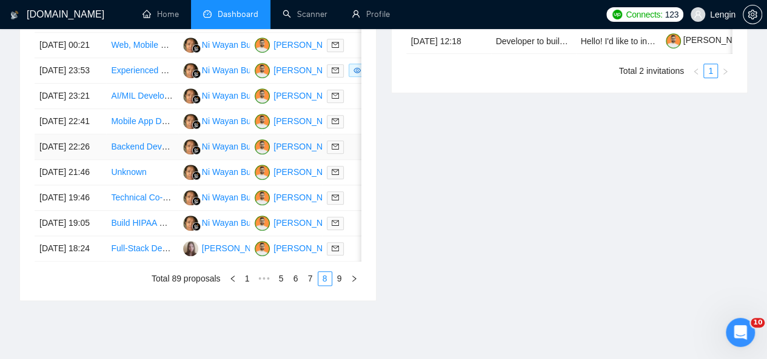
click at [155, 160] on td "Backend Developer for Production ERP" at bounding box center [142, 147] width 72 height 25
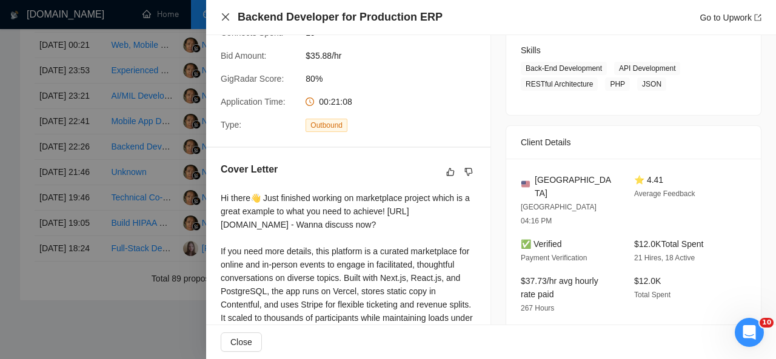
click at [224, 15] on icon "close" at bounding box center [225, 16] width 7 height 7
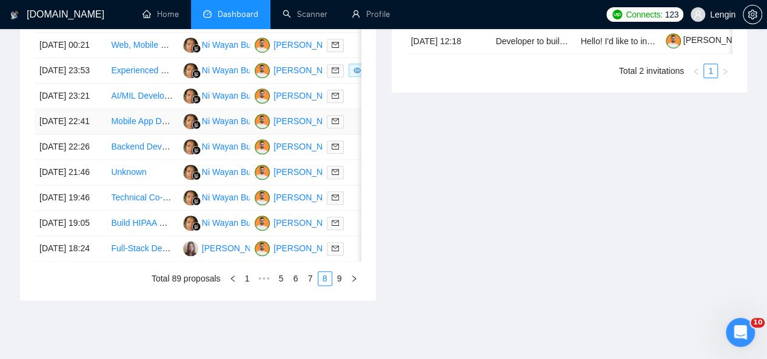
click at [162, 135] on td "Mobile App Development (iOS and Android)" at bounding box center [142, 121] width 72 height 25
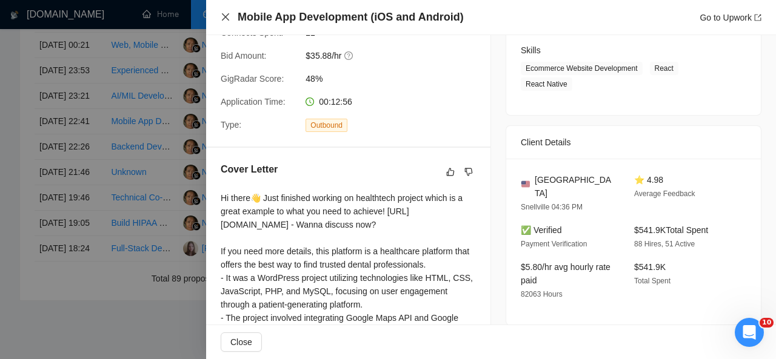
click at [227, 15] on icon "close" at bounding box center [225, 16] width 7 height 7
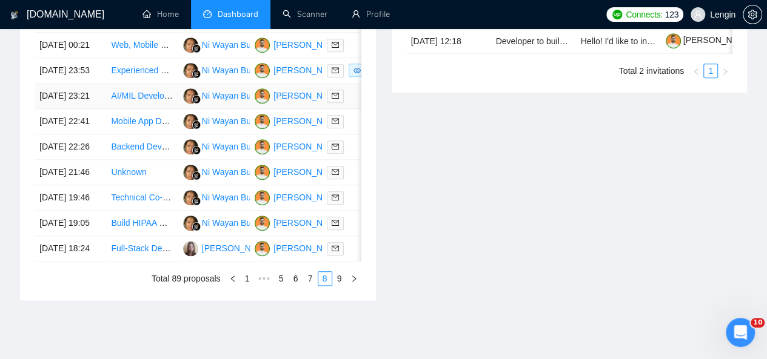
click at [158, 109] on td "AI/MIL Developer for Chatbot Creation" at bounding box center [142, 96] width 72 height 25
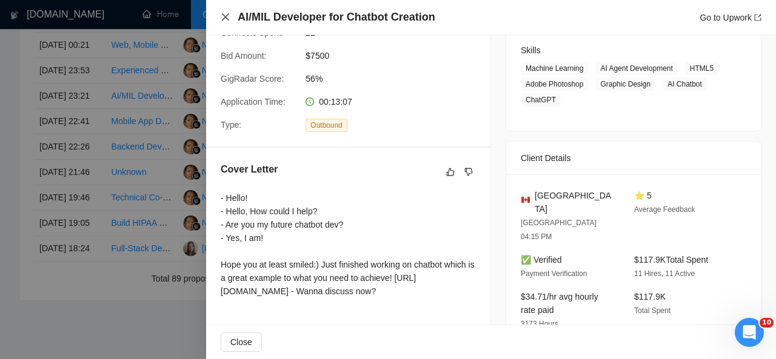
click at [221, 15] on icon "close" at bounding box center [226, 17] width 10 height 10
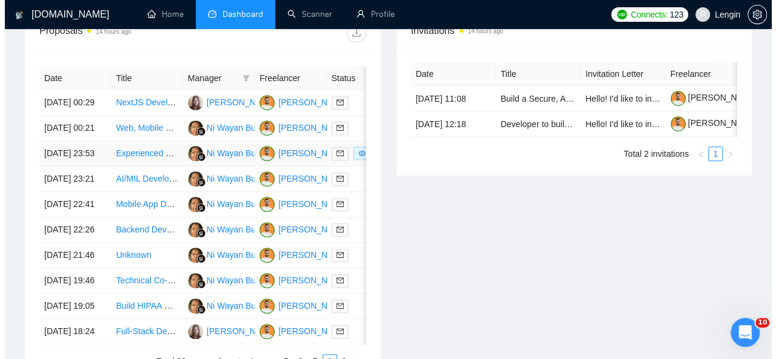
scroll to position [500, 0]
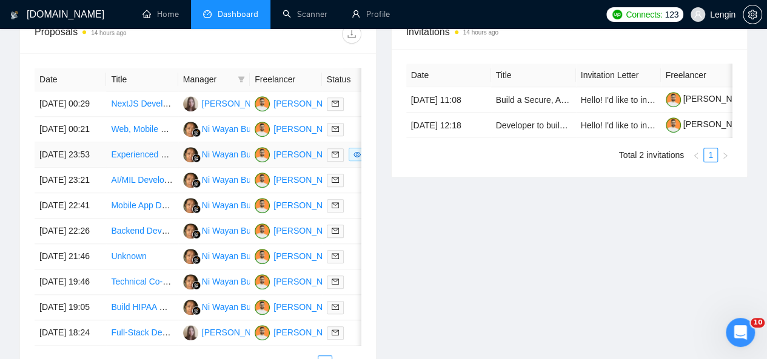
click at [162, 168] on td "Experienced Backend Dev for Marketplace" at bounding box center [142, 154] width 72 height 25
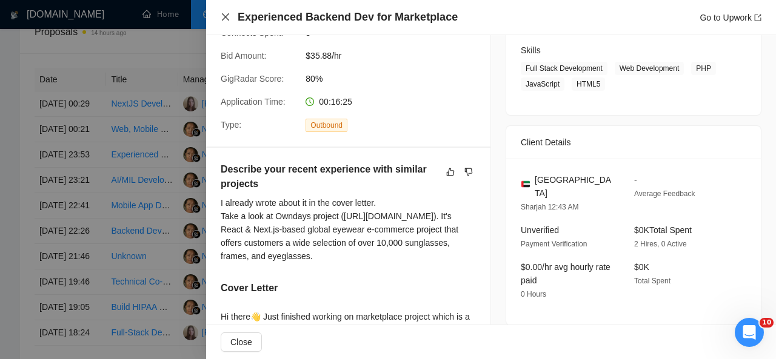
click at [226, 15] on icon "close" at bounding box center [226, 17] width 10 height 10
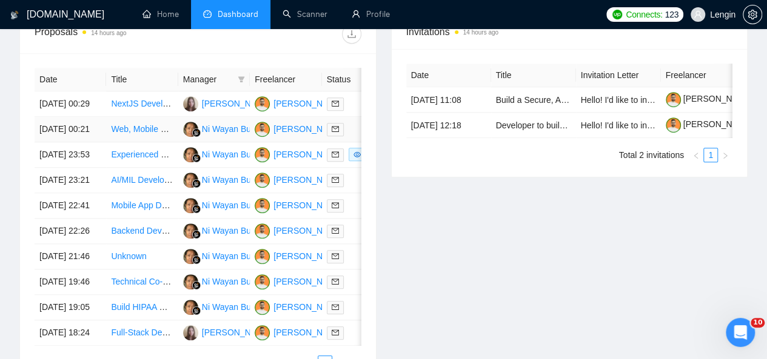
click at [138, 139] on td "Web, Mobile &amp; Software Dev → Full Stack Development" at bounding box center [142, 129] width 72 height 25
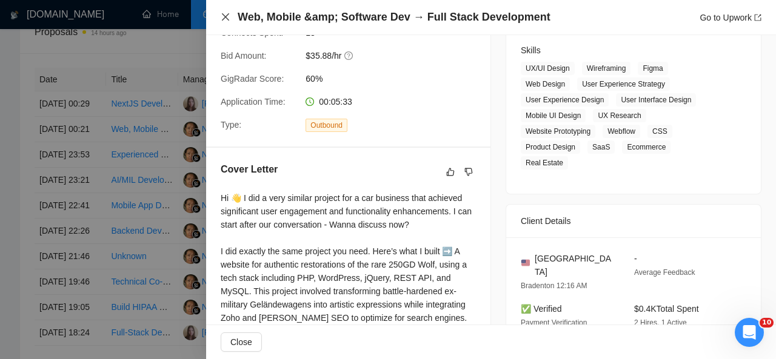
click at [227, 13] on icon "close" at bounding box center [226, 17] width 10 height 10
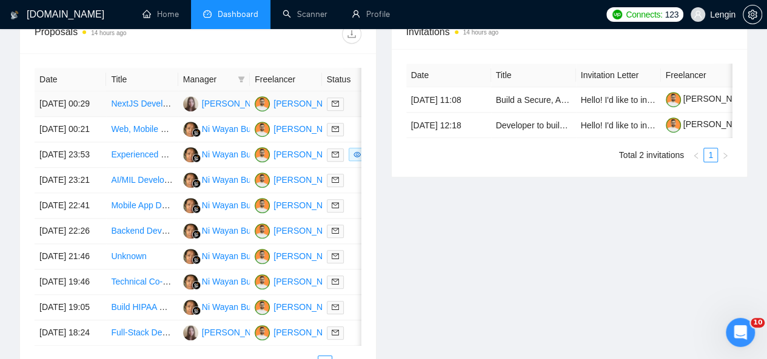
click at [150, 102] on td "NextJS Developer" at bounding box center [142, 104] width 72 height 25
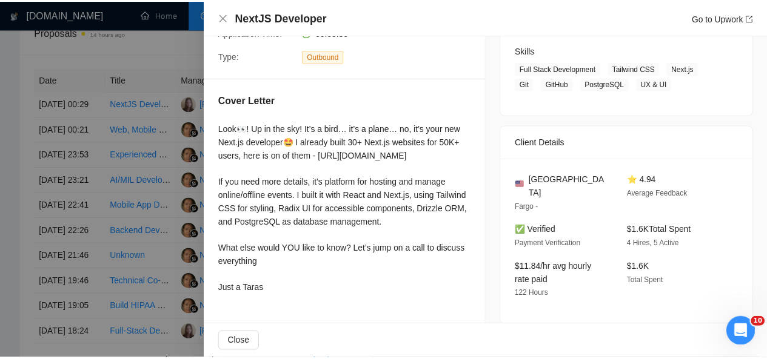
scroll to position [0, 0]
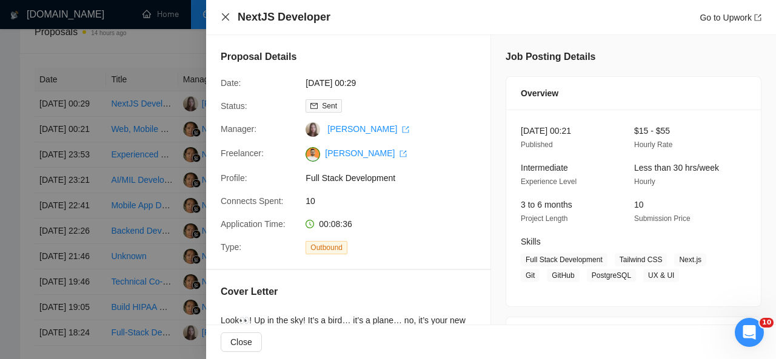
click at [228, 18] on icon "close" at bounding box center [226, 17] width 10 height 10
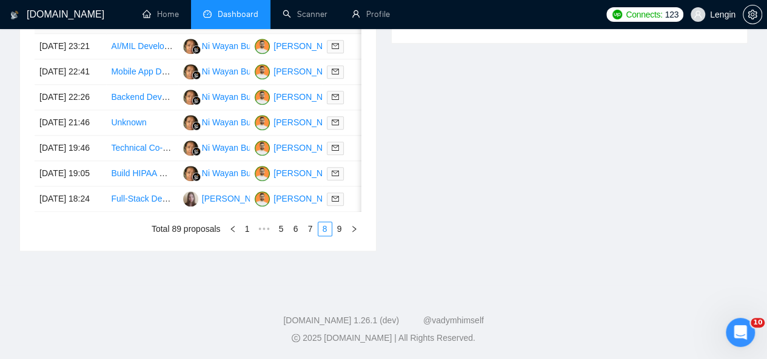
scroll to position [641, 0]
click at [306, 236] on link "7" at bounding box center [310, 228] width 13 height 13
click at [155, 212] on td "Development of Online Ordering Software for Restaurants" at bounding box center [142, 199] width 72 height 25
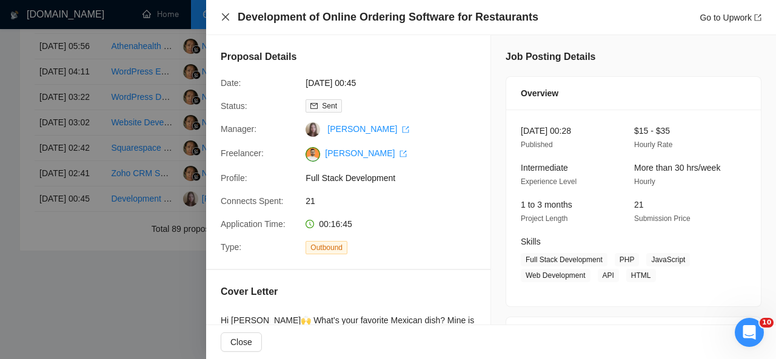
click at [224, 18] on icon "close" at bounding box center [225, 16] width 7 height 7
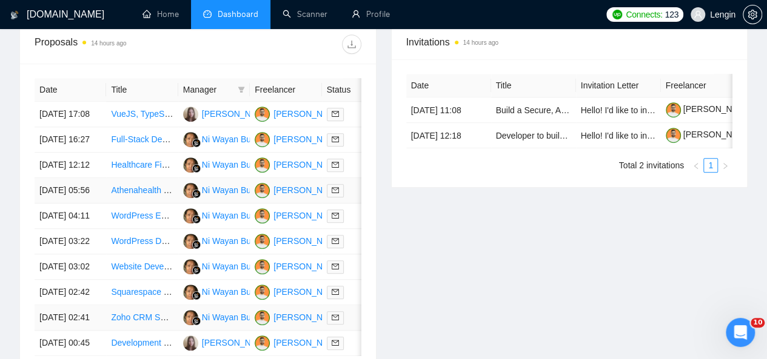
scroll to position [648, 0]
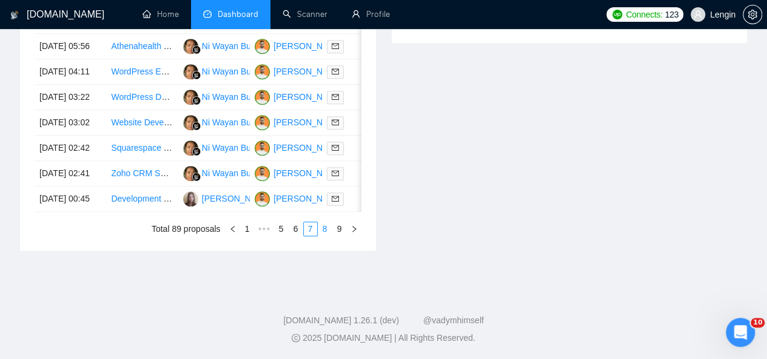
click at [322, 236] on link "8" at bounding box center [324, 228] width 13 height 13
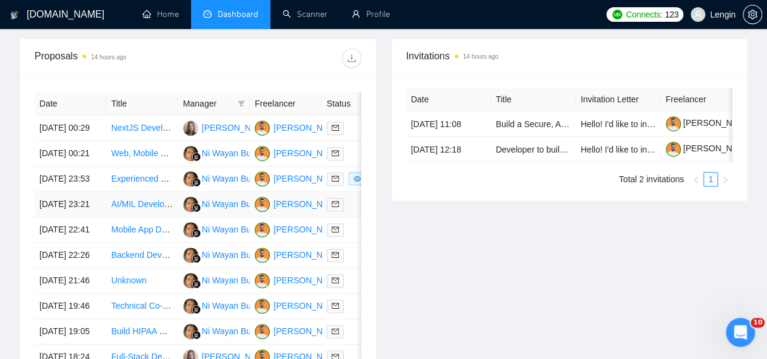
scroll to position [475, 0]
click at [159, 164] on td "Web, Mobile &amp; Software Dev → Full Stack Development" at bounding box center [142, 154] width 72 height 25
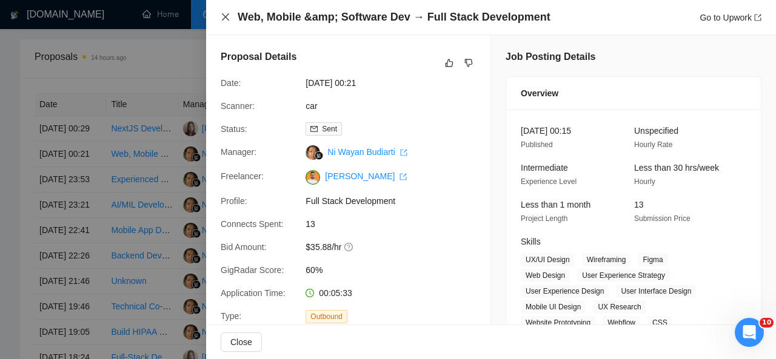
click at [227, 21] on icon "close" at bounding box center [226, 17] width 10 height 10
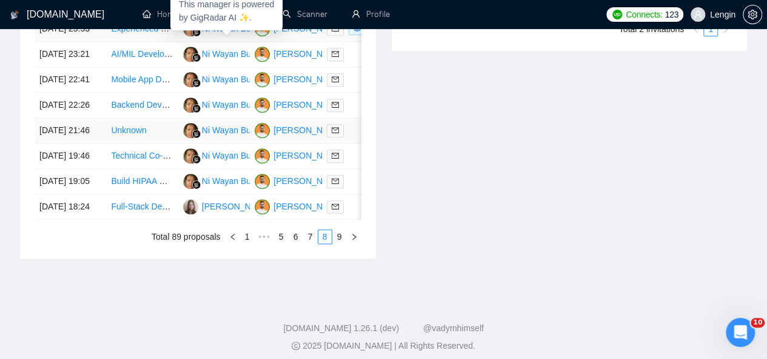
scroll to position [627, 0]
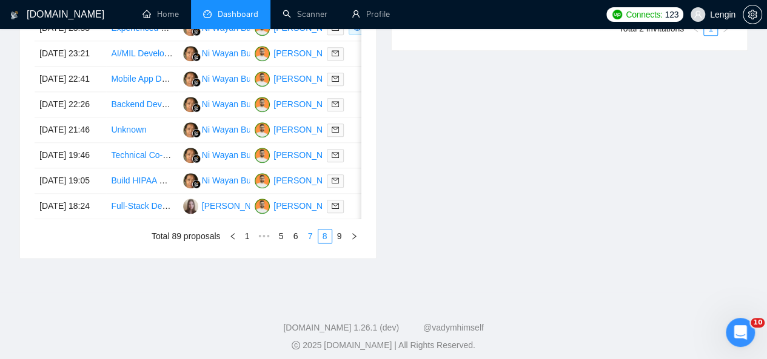
click at [311, 243] on link "7" at bounding box center [310, 236] width 13 height 13
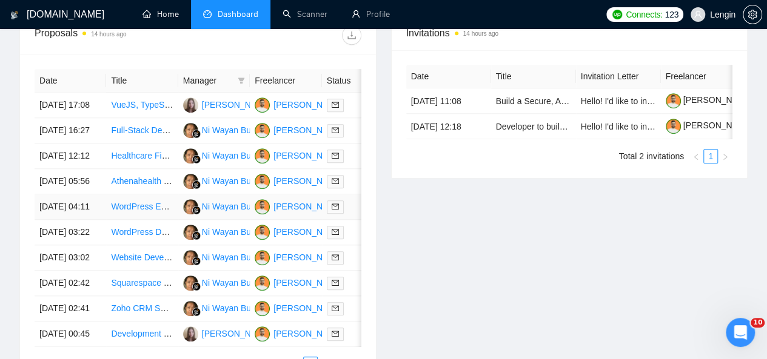
scroll to position [495, 0]
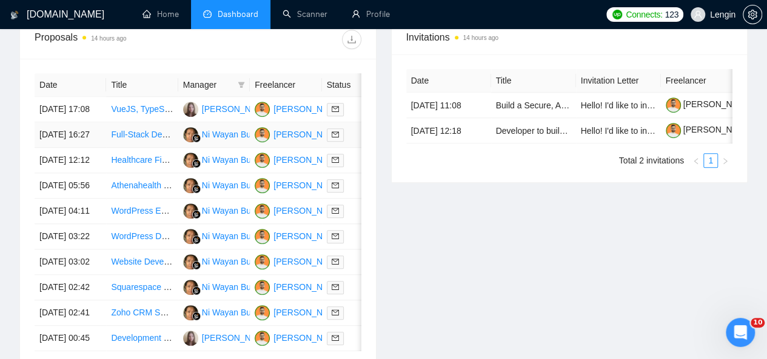
click at [149, 143] on td "Full-Stack Developer for SaaS Prototype Transition" at bounding box center [142, 134] width 72 height 25
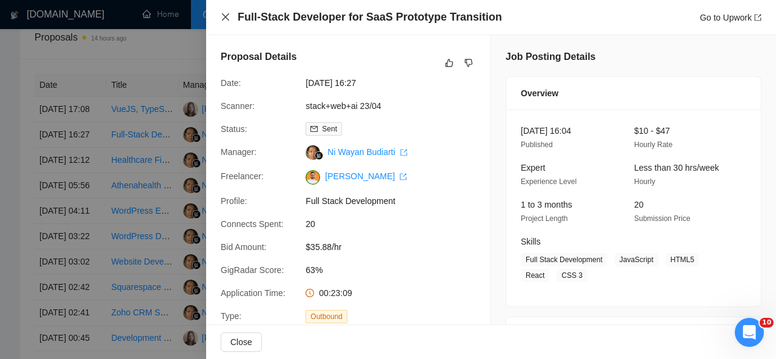
click at [227, 19] on icon "close" at bounding box center [225, 16] width 7 height 7
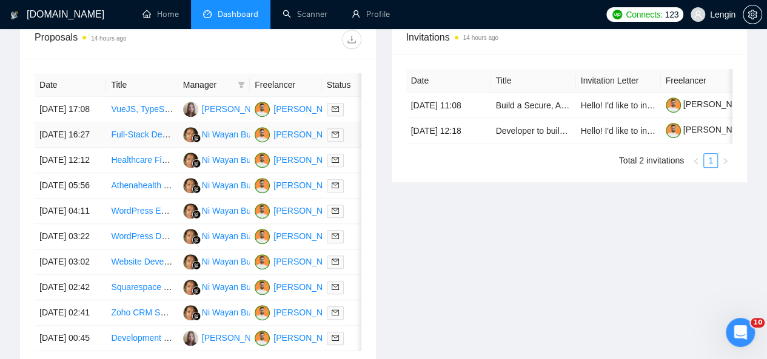
scroll to position [639, 0]
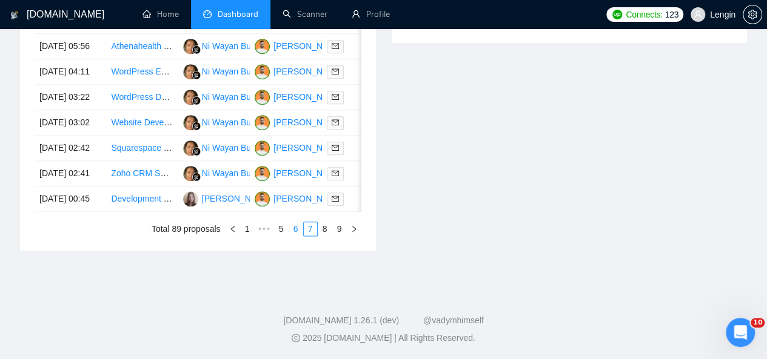
click at [295, 236] on link "6" at bounding box center [295, 228] width 13 height 13
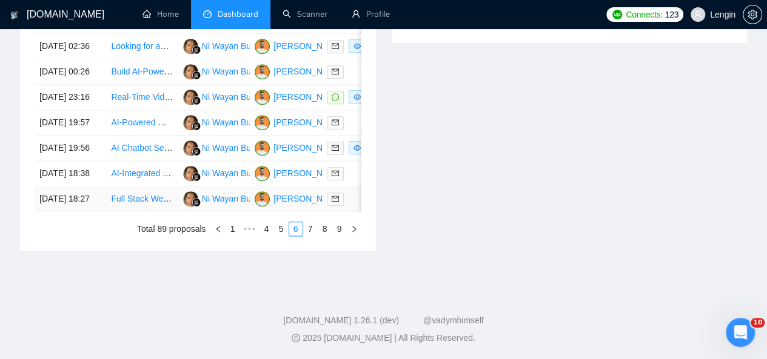
click at [150, 212] on td "Full Stack Web Developer for Responsive Website with Supabase Backend" at bounding box center [142, 199] width 72 height 25
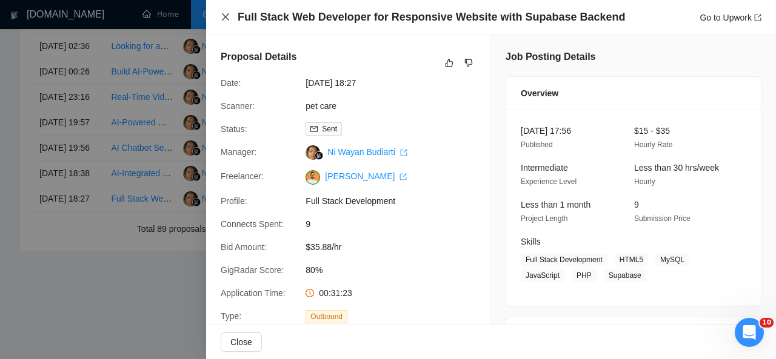
click at [228, 18] on icon "close" at bounding box center [226, 17] width 10 height 10
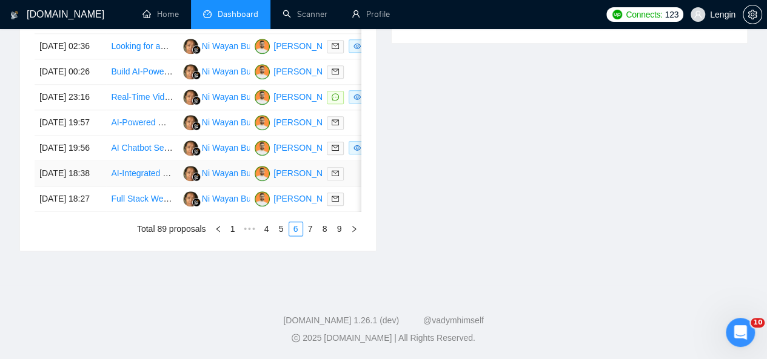
click at [170, 187] on td "AI-Integrated Backend Engineer for Local News Content Platform" at bounding box center [142, 173] width 72 height 25
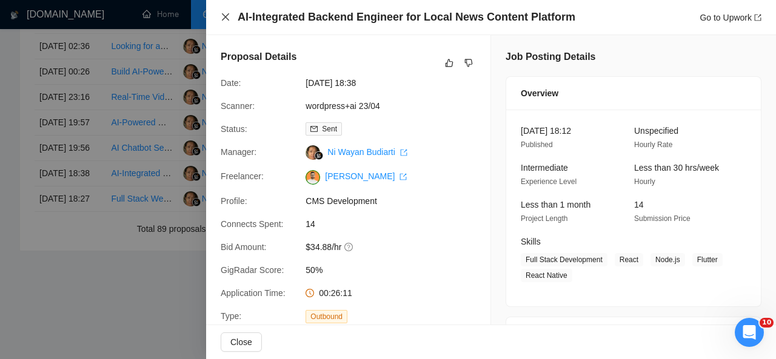
click at [225, 14] on icon "close" at bounding box center [226, 17] width 10 height 10
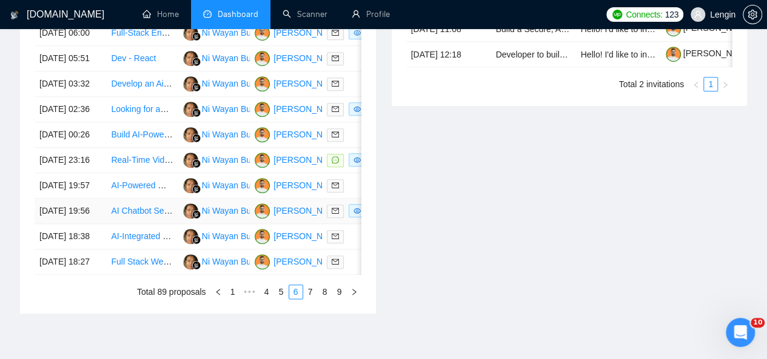
scroll to position [570, 0]
click at [158, 199] on td "AI-Powered Music Theory Web Application Developer" at bounding box center [142, 186] width 72 height 25
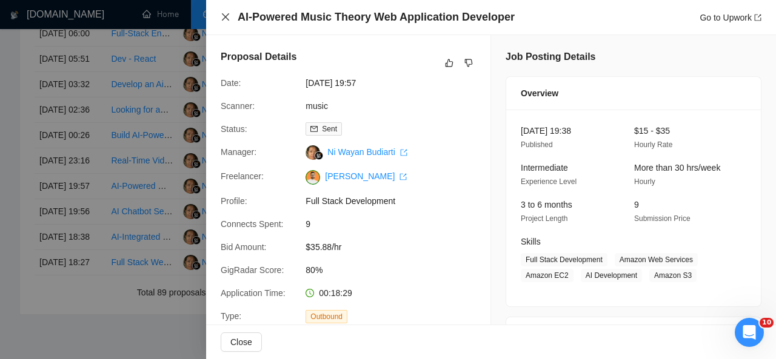
click at [225, 16] on icon "close" at bounding box center [226, 17] width 10 height 10
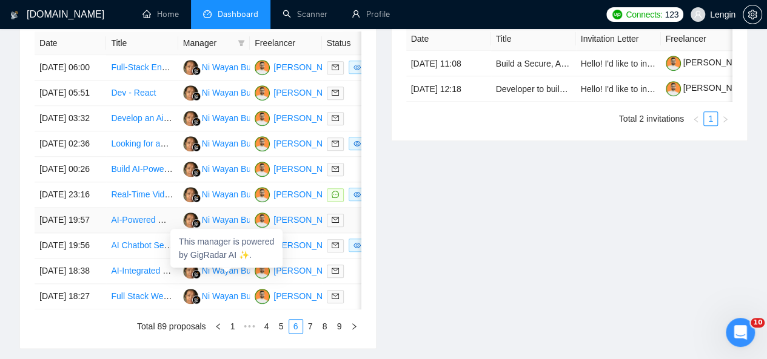
scroll to position [507, 0]
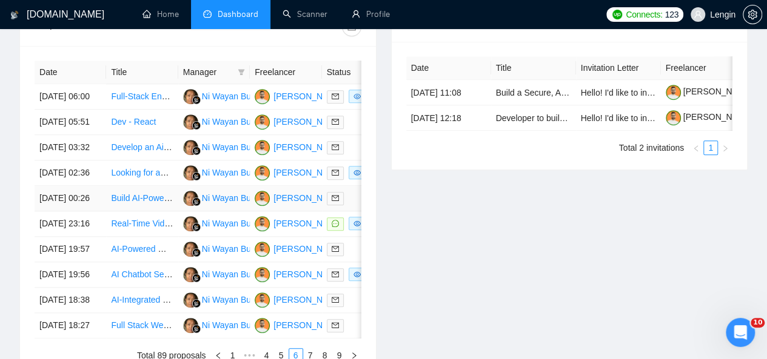
click at [155, 212] on td "Build AI-Powered Health & Wellness App (React Native, Firebase, Stripe, OpenAI …" at bounding box center [142, 198] width 72 height 25
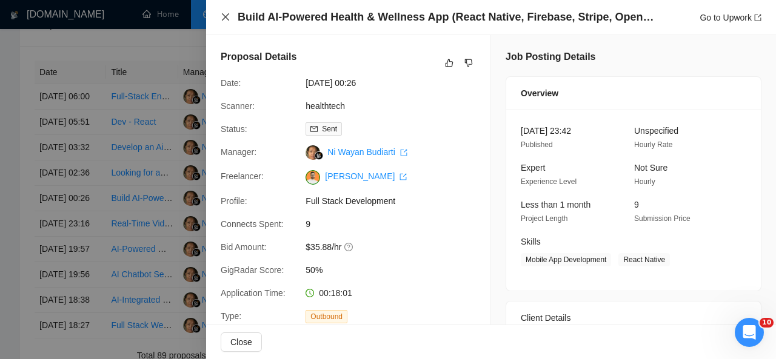
click at [225, 20] on icon "close" at bounding box center [226, 17] width 10 height 10
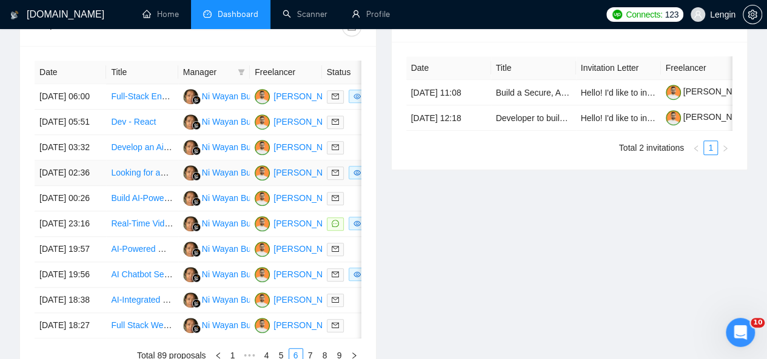
click at [172, 186] on td "Looking for an experienced full stack developer to build a Travel Insurance Com…" at bounding box center [142, 173] width 72 height 25
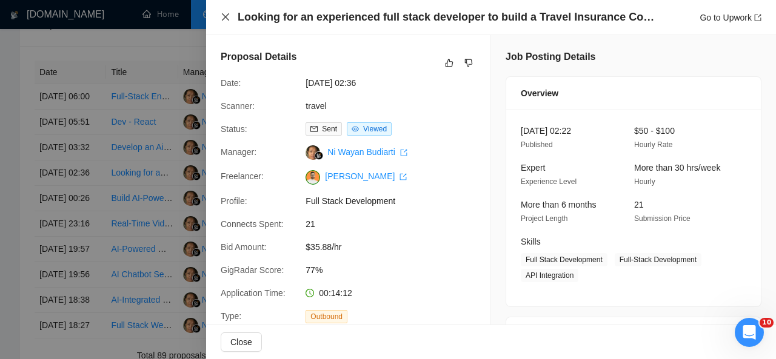
click at [227, 16] on icon "close" at bounding box center [225, 16] width 7 height 7
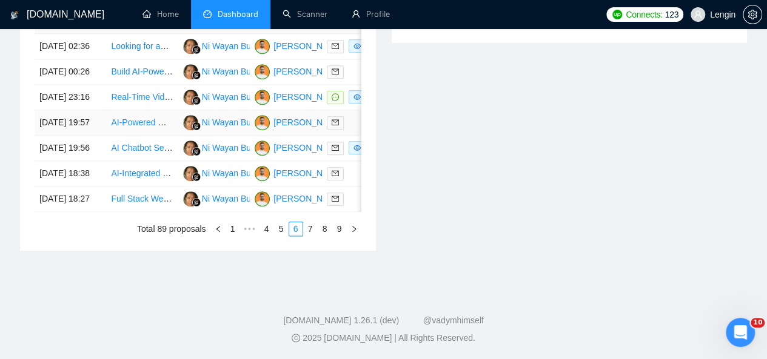
scroll to position [674, 0]
click at [279, 236] on link "5" at bounding box center [281, 228] width 13 height 13
click at [147, 187] on td "Wordpress & Website Developer" at bounding box center [142, 173] width 72 height 25
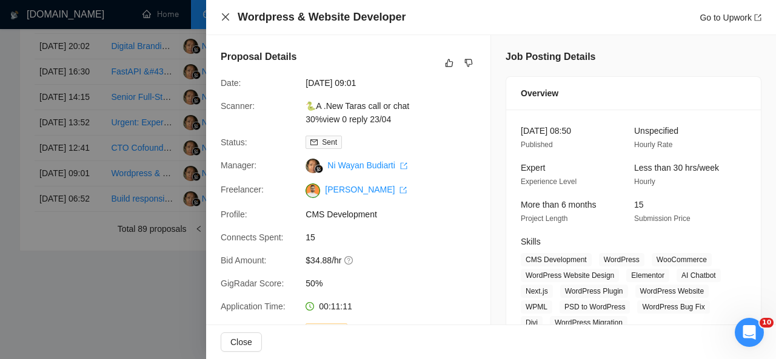
click at [228, 15] on icon "close" at bounding box center [225, 16] width 7 height 7
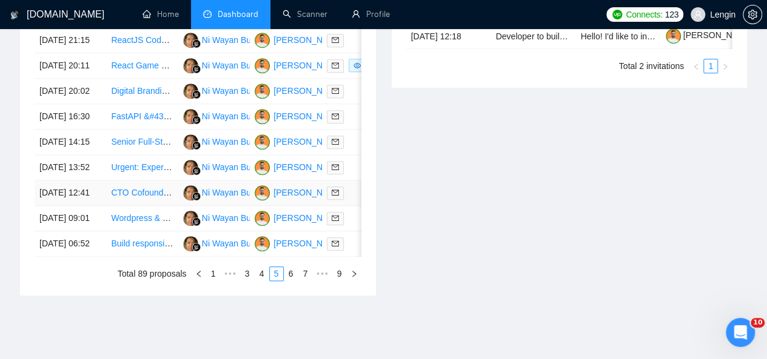
scroll to position [588, 0]
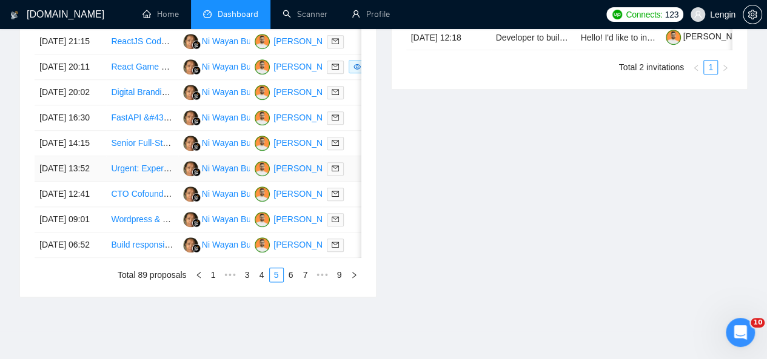
click at [161, 182] on td "Urgent: Experienced WordPress Developer Needed for Real Estate API Integration" at bounding box center [142, 168] width 72 height 25
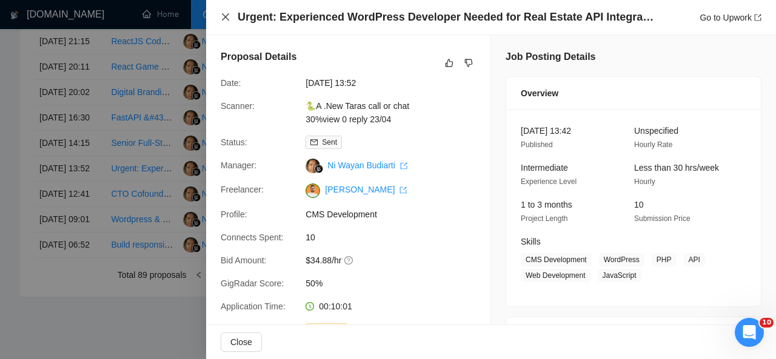
click at [224, 16] on icon "close" at bounding box center [225, 16] width 7 height 7
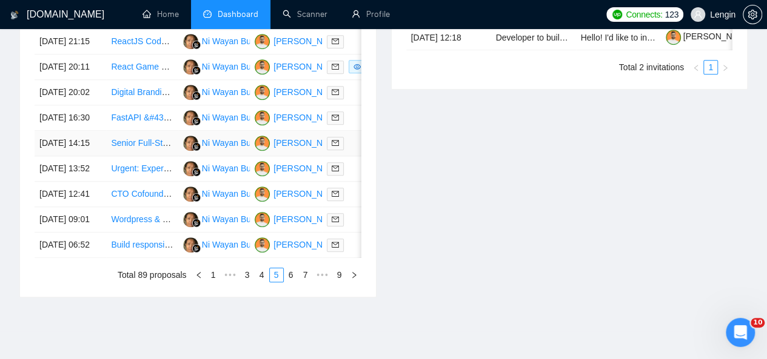
click at [165, 156] on td "Senior Full-Stack Developer for Real-time Social Intelligence Platform" at bounding box center [142, 143] width 72 height 25
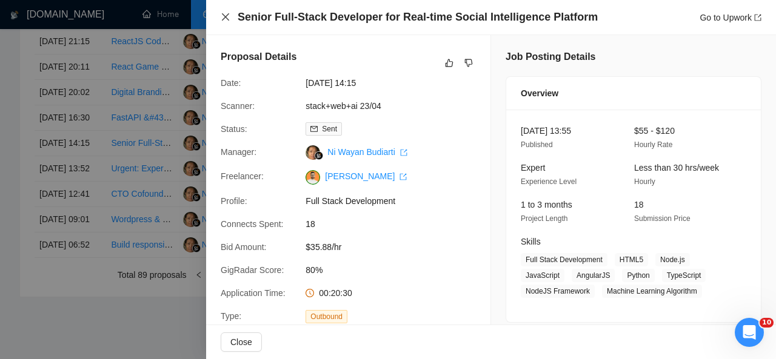
click at [227, 15] on icon "close" at bounding box center [225, 16] width 7 height 7
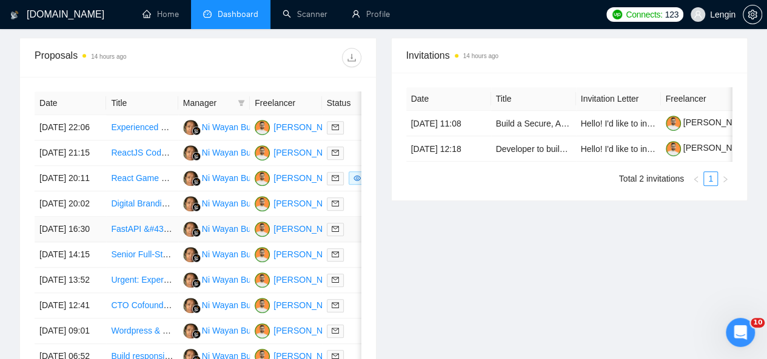
scroll to position [475, 0]
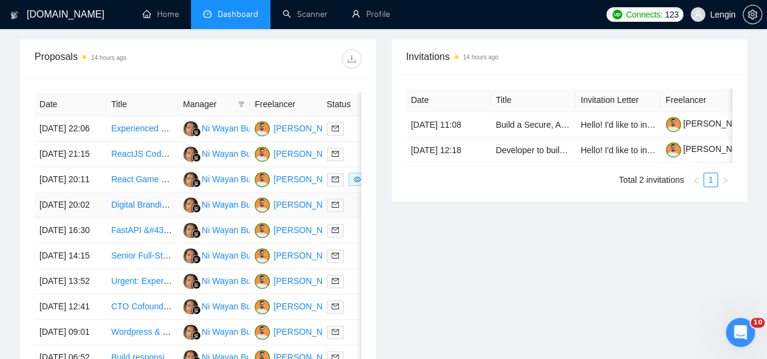
click at [135, 218] on td "Digital Branding Real Estate Boutique Firm and Freight Transportation Logistics…" at bounding box center [142, 205] width 72 height 25
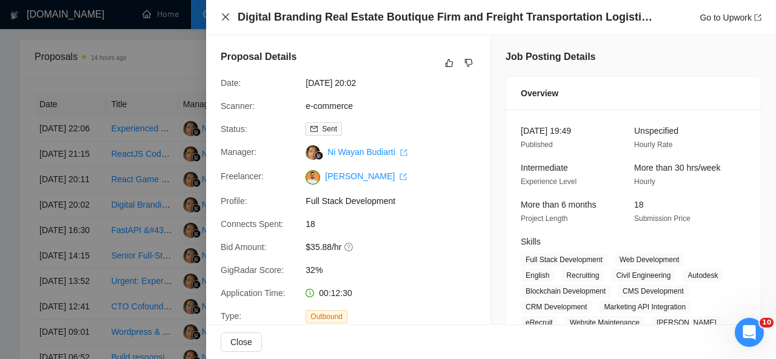
click at [227, 16] on icon "close" at bounding box center [226, 17] width 10 height 10
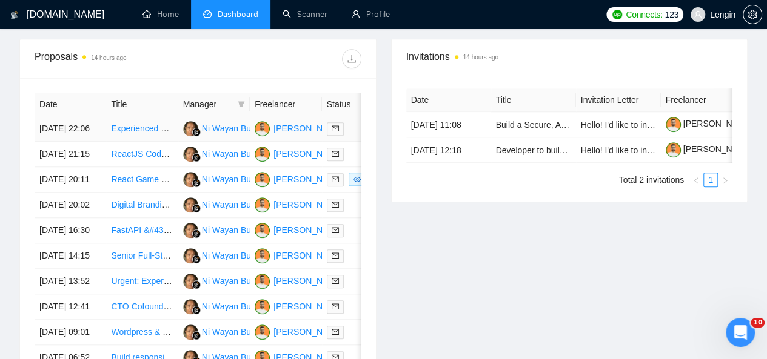
click at [164, 125] on td "Experienced WordPress/Woocommerce Developer for E-commerce Site" at bounding box center [142, 128] width 72 height 25
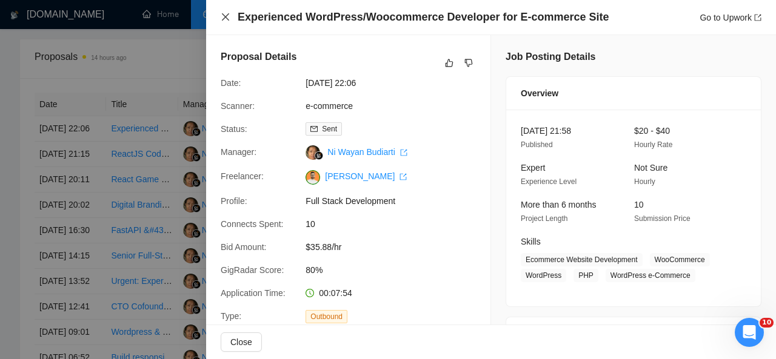
click at [227, 14] on icon "close" at bounding box center [226, 17] width 10 height 10
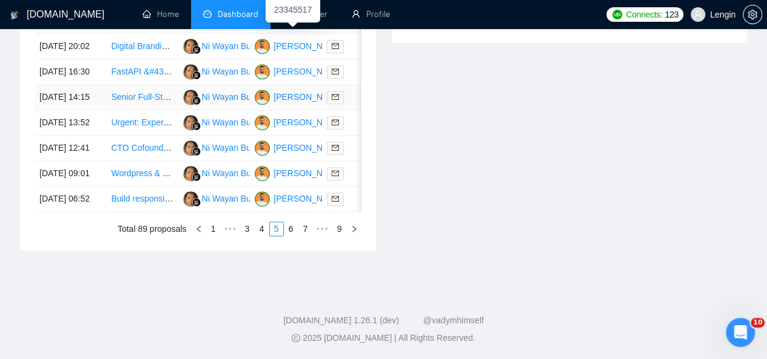
scroll to position [666, 0]
click at [262, 236] on link "4" at bounding box center [261, 228] width 13 height 13
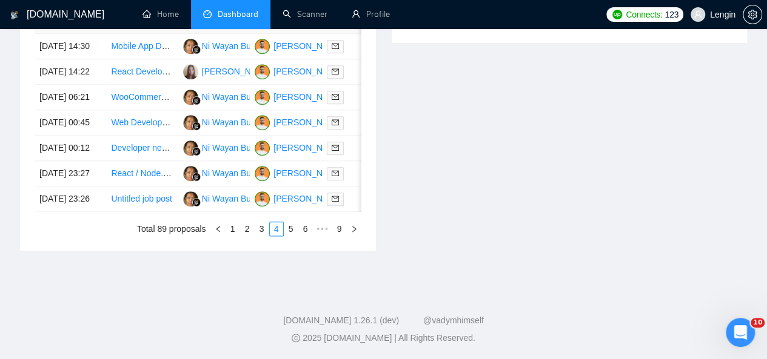
scroll to position [664, 0]
click at [264, 236] on link "3" at bounding box center [261, 228] width 13 height 13
click at [156, 187] on td "React/Next.js + Python/FastAPI Developer for AI Platform Features" at bounding box center [142, 173] width 72 height 25
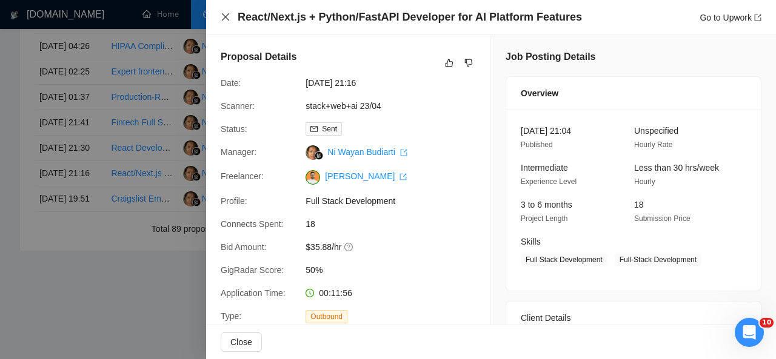
click at [225, 18] on icon "close" at bounding box center [225, 16] width 7 height 7
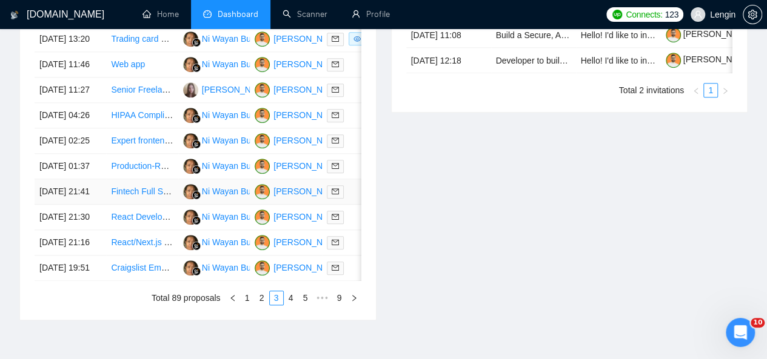
scroll to position [564, 0]
click at [154, 205] on td "Fintech Full Stack Dev / Backend Eng for Stock Research Platform" at bounding box center [142, 192] width 72 height 25
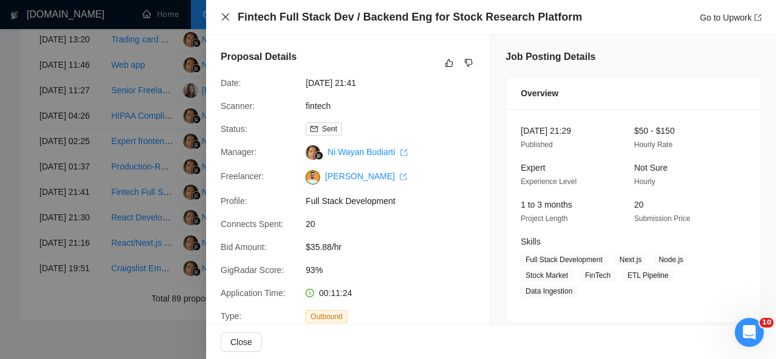
click at [229, 16] on icon "close" at bounding box center [226, 17] width 10 height 10
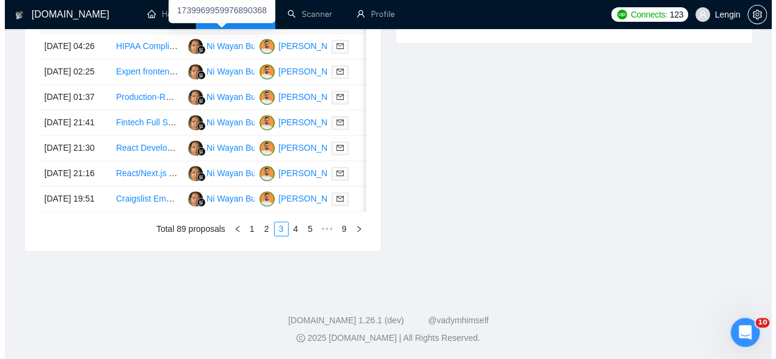
scroll to position [656, 0]
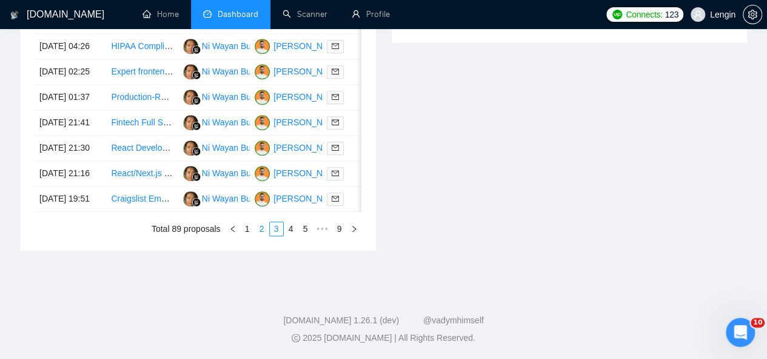
click at [261, 236] on link "2" at bounding box center [261, 228] width 13 height 13
click at [160, 161] on td "App Development for Athlete Nutrition Guidance" at bounding box center [142, 148] width 72 height 25
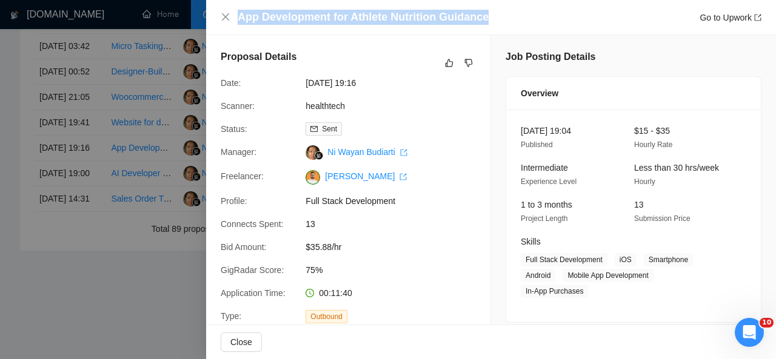
drag, startPoint x: 241, startPoint y: 14, endPoint x: 481, endPoint y: 19, distance: 239.4
click at [481, 19] on h4 "App Development for Athlete Nutrition Guidance" at bounding box center [363, 17] width 251 height 15
copy h4 "App Development for Athlete Nutrition Guidance"
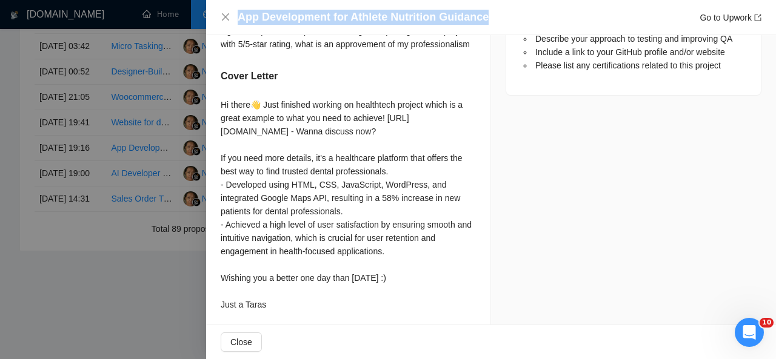
scroll to position [804, 0]
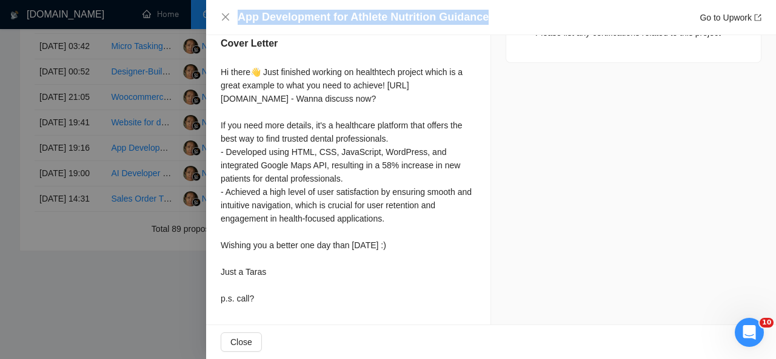
drag, startPoint x: 221, startPoint y: 60, endPoint x: 272, endPoint y: 302, distance: 247.0
click at [272, 302] on div "Hi there👋 Just finished working on healthtech project which is a great example …" at bounding box center [348, 185] width 255 height 240
copy div "Hi there👋 Just finished working on healthtech project which is a great example …"
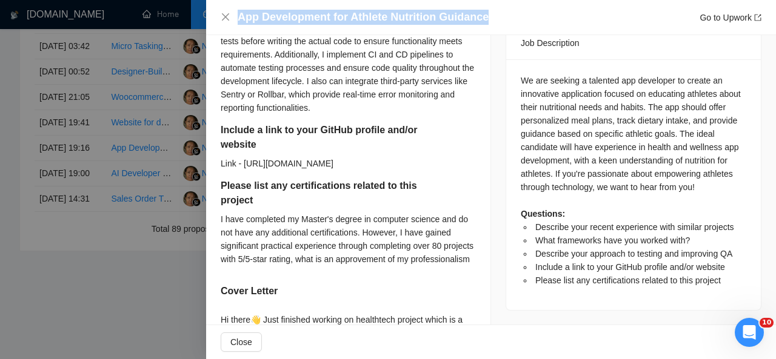
scroll to position [516, 0]
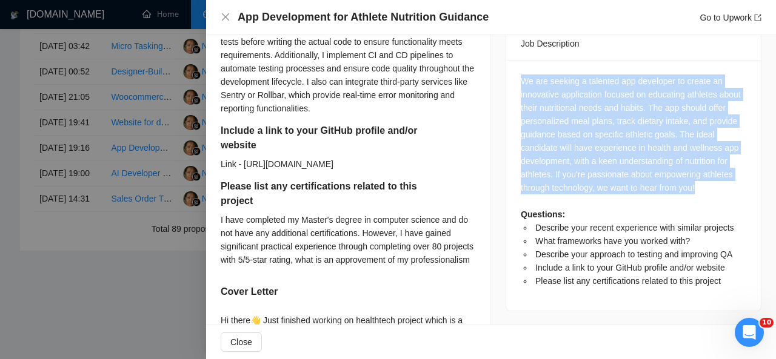
drag, startPoint x: 729, startPoint y: 175, endPoint x: 512, endPoint y: 59, distance: 246.7
click at [512, 60] on div "We are seeking a talented app developer to create an innovative application foc…" at bounding box center [633, 185] width 255 height 251
copy div "We are seeking a talented app developer to create an innovative application foc…"
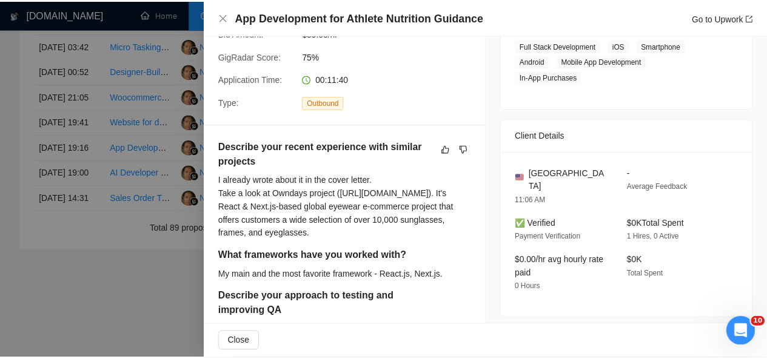
scroll to position [96, 0]
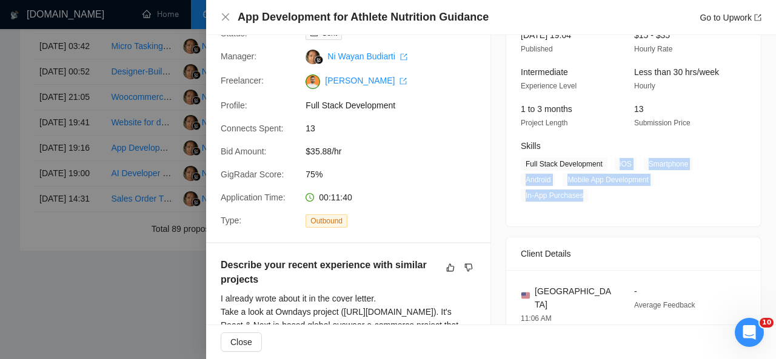
drag, startPoint x: 610, startPoint y: 164, endPoint x: 583, endPoint y: 192, distance: 38.6
click at [583, 192] on span "Full Stack Development iOS Smartphone Android Mobile App Development In-App Pur…" at bounding box center [624, 180] width 207 height 45
copy span "iOS Smartphone Android Mobile App Development In-App Purchases"
click at [227, 15] on icon "close" at bounding box center [226, 17] width 10 height 10
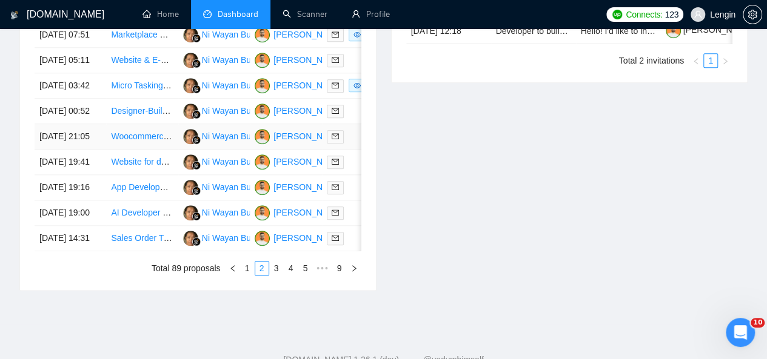
scroll to position [594, 0]
click at [155, 176] on td "Website for doggy daycare" at bounding box center [142, 162] width 72 height 25
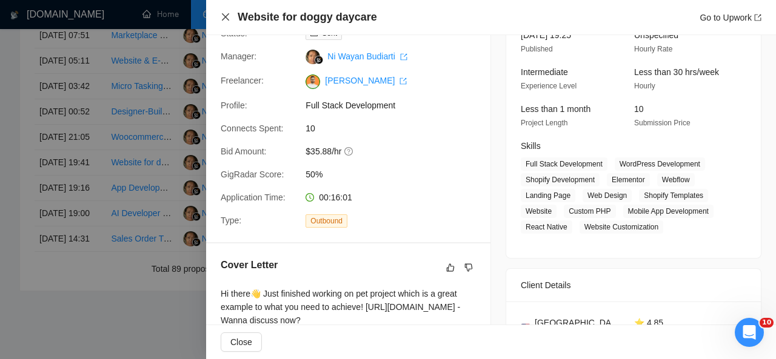
click at [227, 12] on icon "close" at bounding box center [226, 17] width 10 height 10
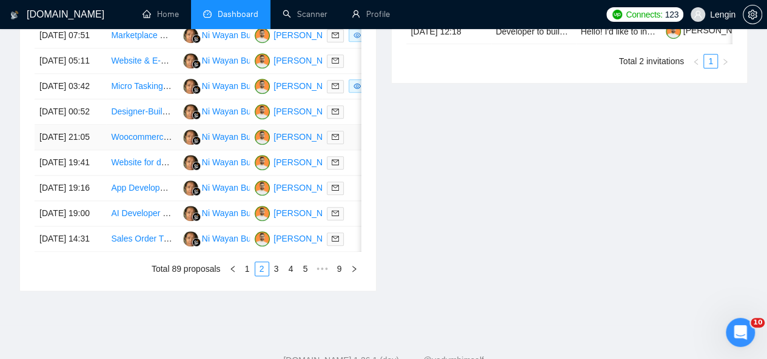
click at [167, 150] on td "Woocommerce Shop Page Updates and Modifications" at bounding box center [142, 137] width 72 height 25
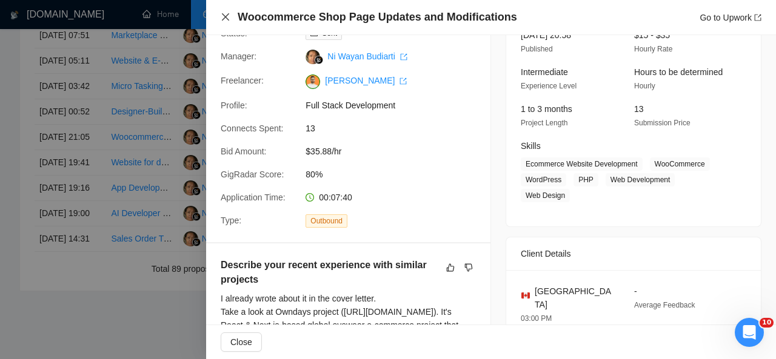
click at [227, 16] on icon "close" at bounding box center [225, 16] width 7 height 7
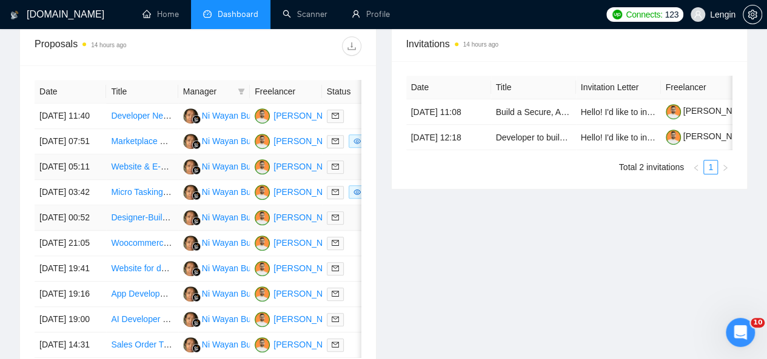
scroll to position [486, 0]
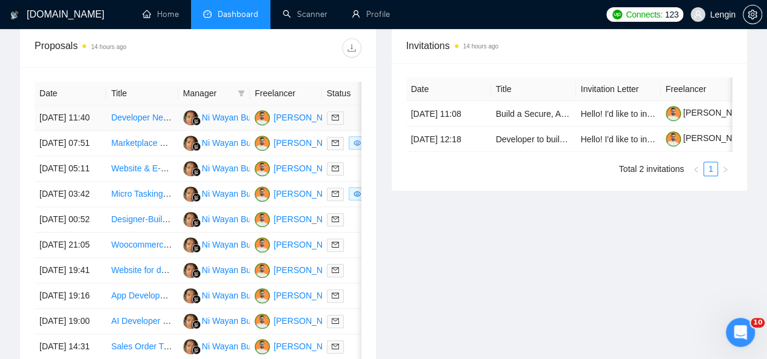
click at [165, 115] on td "Developer Needed for Music-based Fantasy Sports App" at bounding box center [142, 117] width 72 height 25
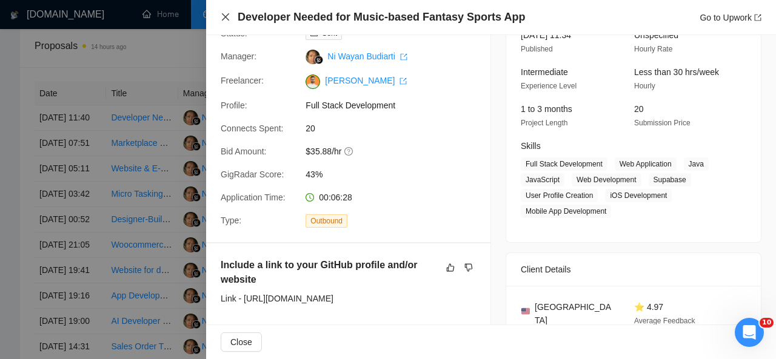
click at [223, 17] on icon "close" at bounding box center [226, 17] width 10 height 10
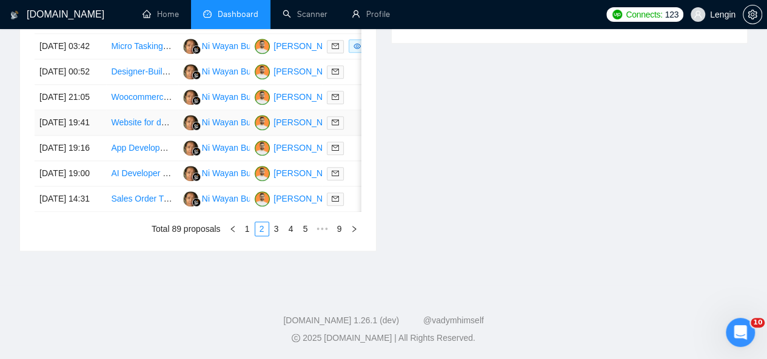
scroll to position [702, 0]
click at [252, 236] on link "1" at bounding box center [247, 228] width 13 height 13
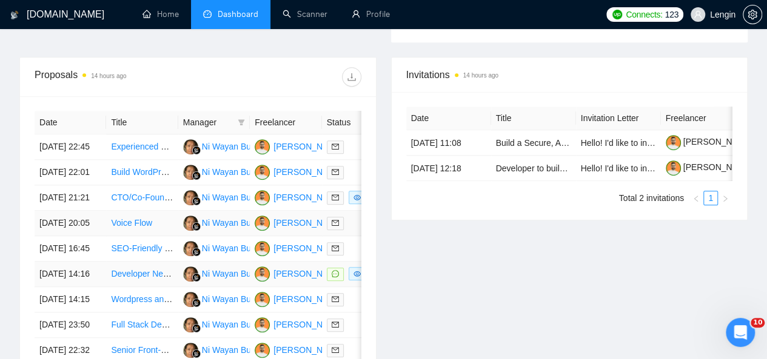
scroll to position [456, 0]
click at [133, 140] on td "Experienced WordPress Website Manager" at bounding box center [142, 147] width 72 height 25
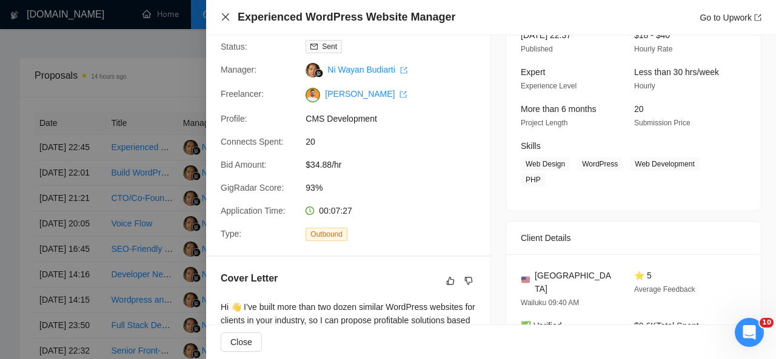
click at [222, 19] on icon "close" at bounding box center [226, 17] width 10 height 10
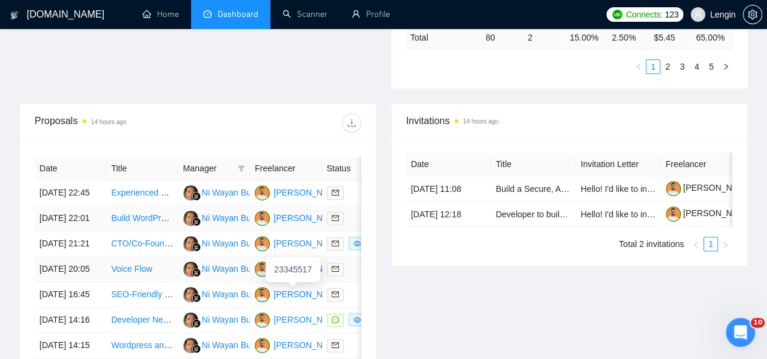
scroll to position [410, 0]
